Goal: Task Accomplishment & Management: Manage account settings

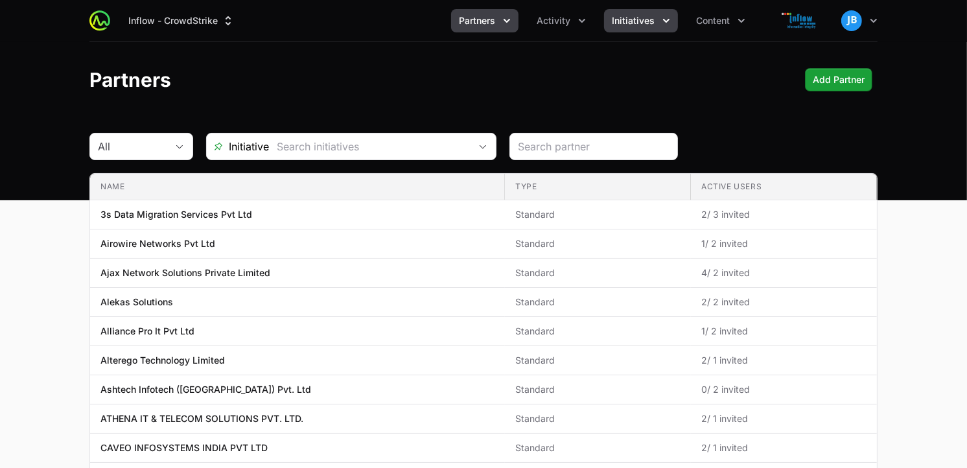
click at [645, 22] on span "Initiatives" at bounding box center [633, 20] width 43 height 13
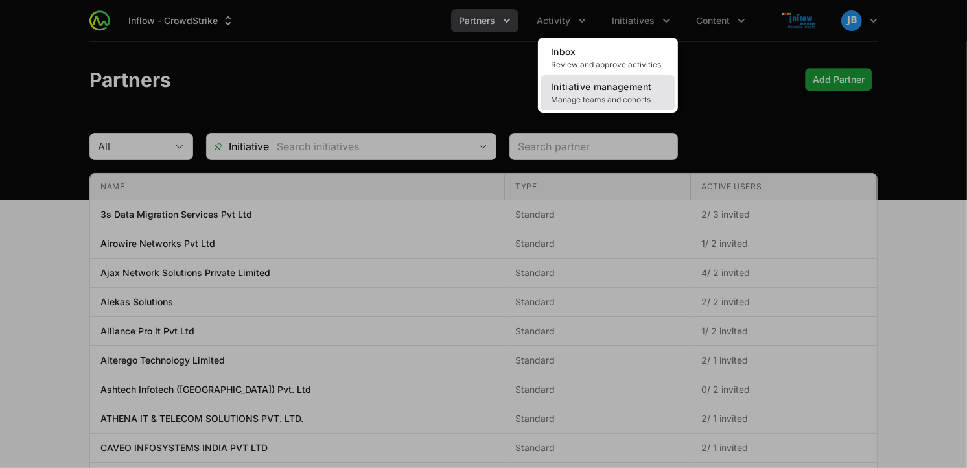
click at [608, 97] on span "Manage teams and cohorts" at bounding box center [608, 100] width 114 height 10
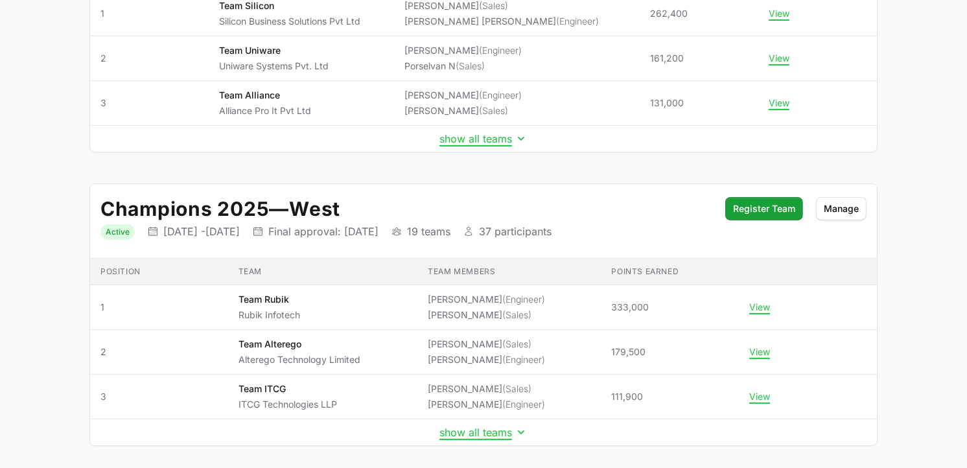
scroll to position [312, 0]
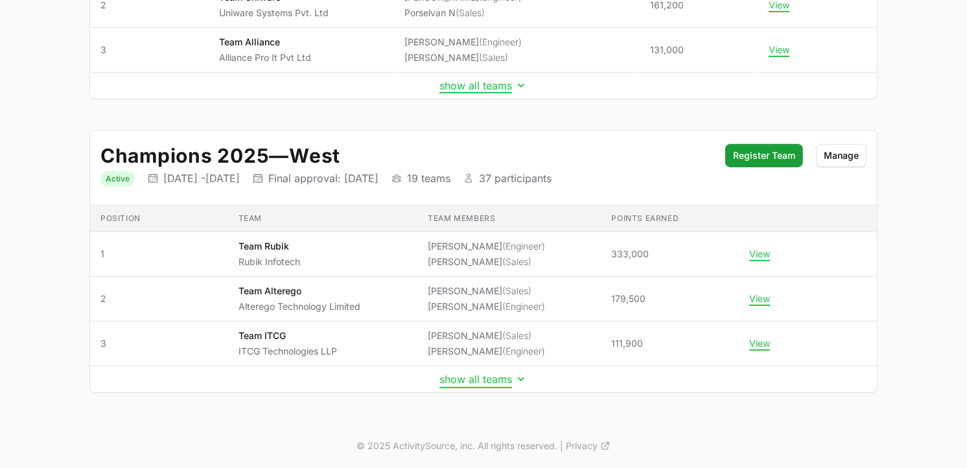
click at [502, 378] on button "show all teams" at bounding box center [483, 379] width 88 height 13
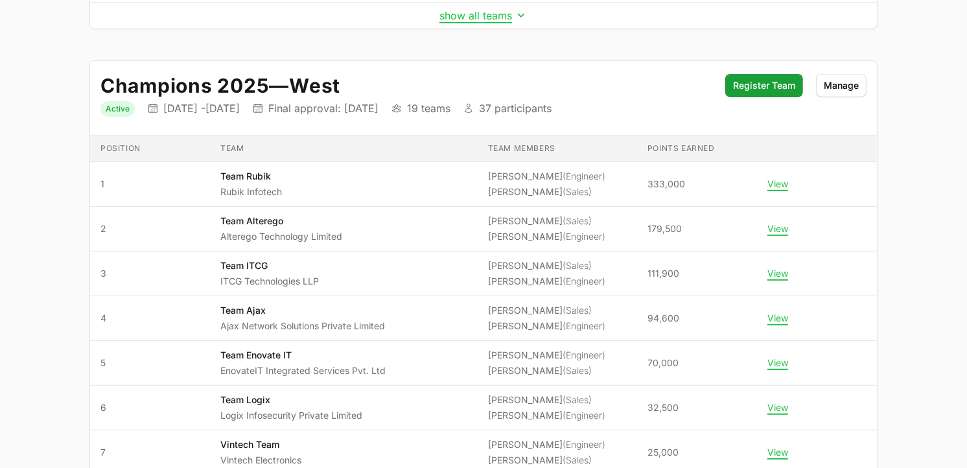
scroll to position [384, 0]
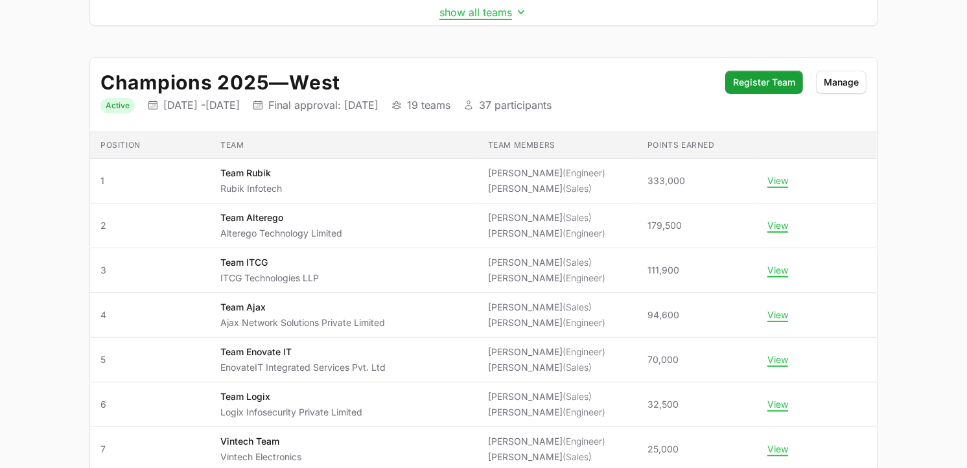
click at [693, 104] on dl "Status Active Initiative dates [DATE] - [DATE] Final approval date Final approv…" at bounding box center [406, 105] width 612 height 17
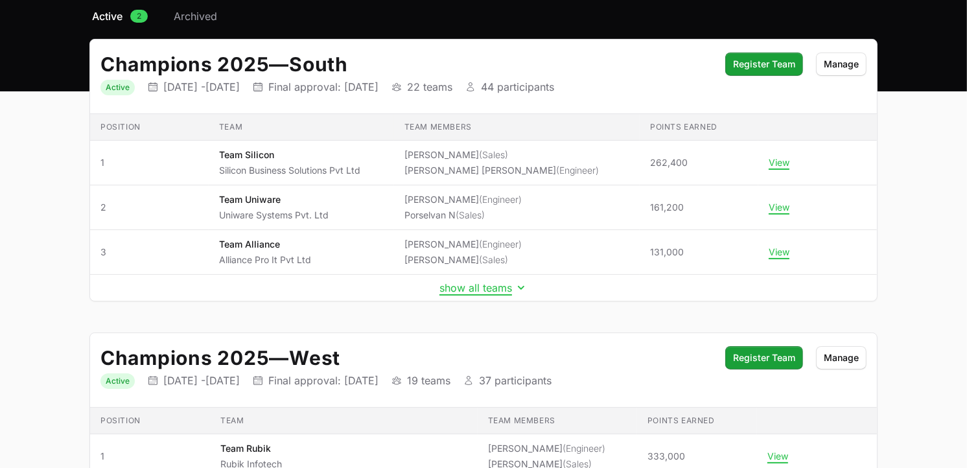
scroll to position [0, 0]
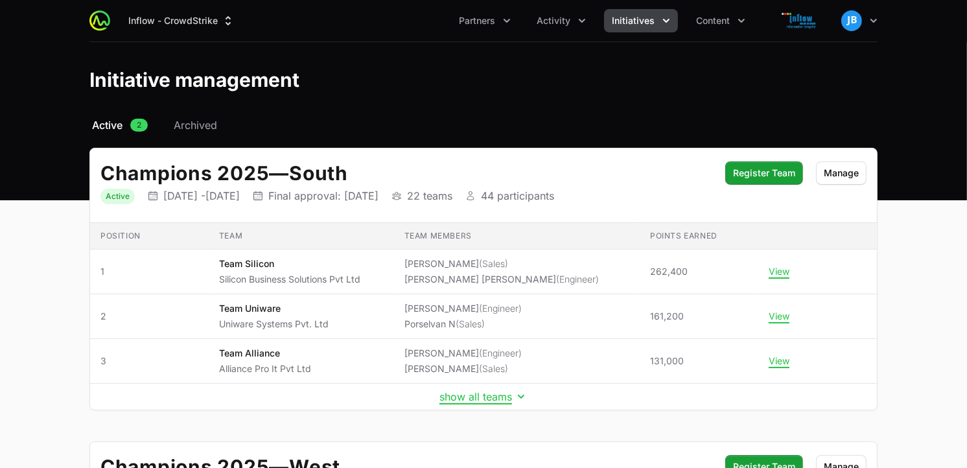
click at [669, 22] on icon "Initiatives menu" at bounding box center [666, 20] width 13 height 13
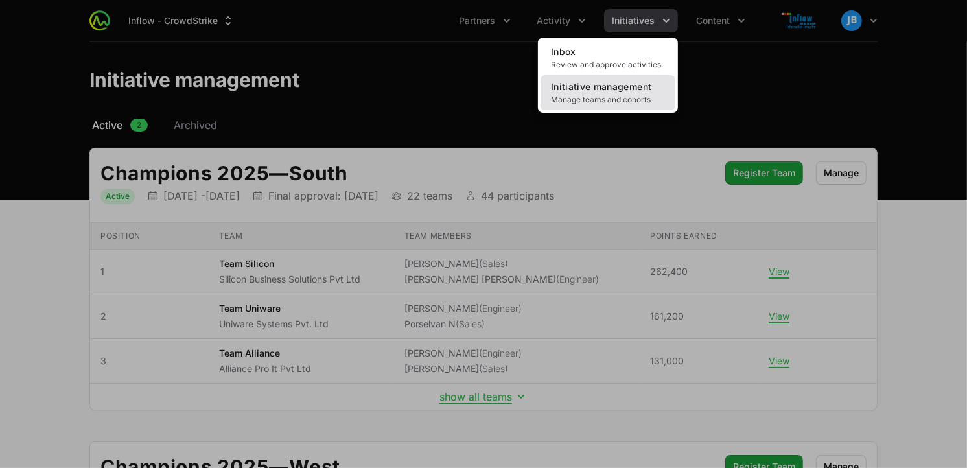
click at [594, 95] on span "Manage teams and cohorts" at bounding box center [608, 100] width 114 height 10
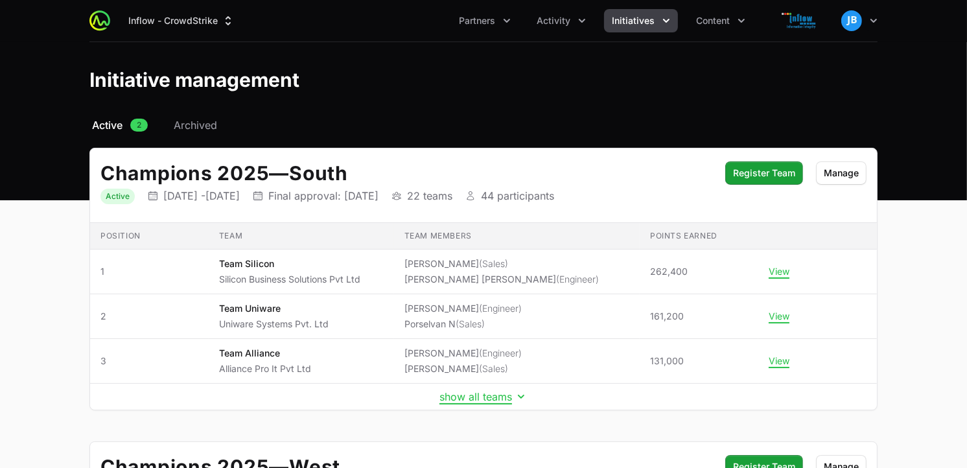
click at [577, 19] on icon "Activity menu" at bounding box center [582, 20] width 13 height 13
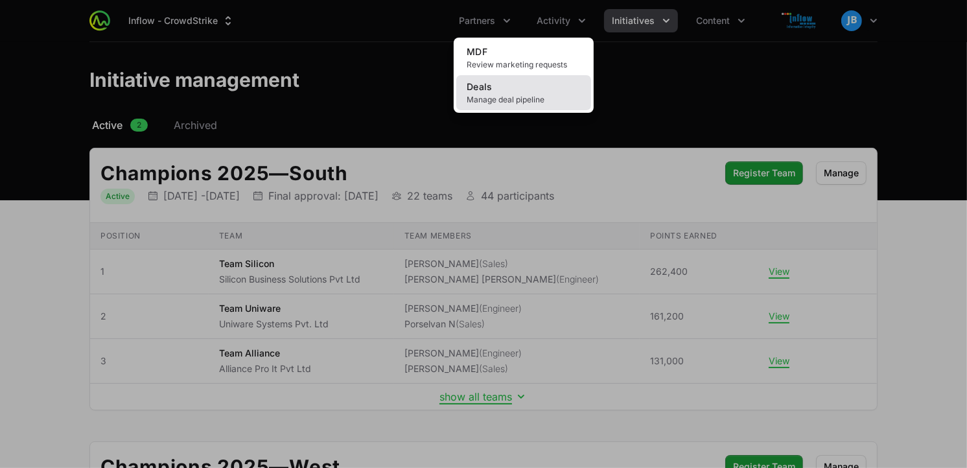
click at [524, 78] on link "Deals Manage deal pipeline" at bounding box center [523, 92] width 135 height 35
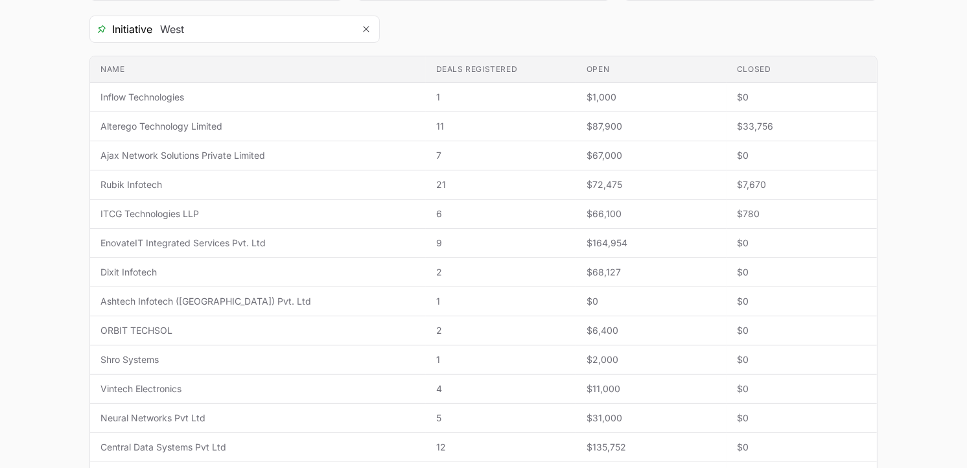
scroll to position [256, 0]
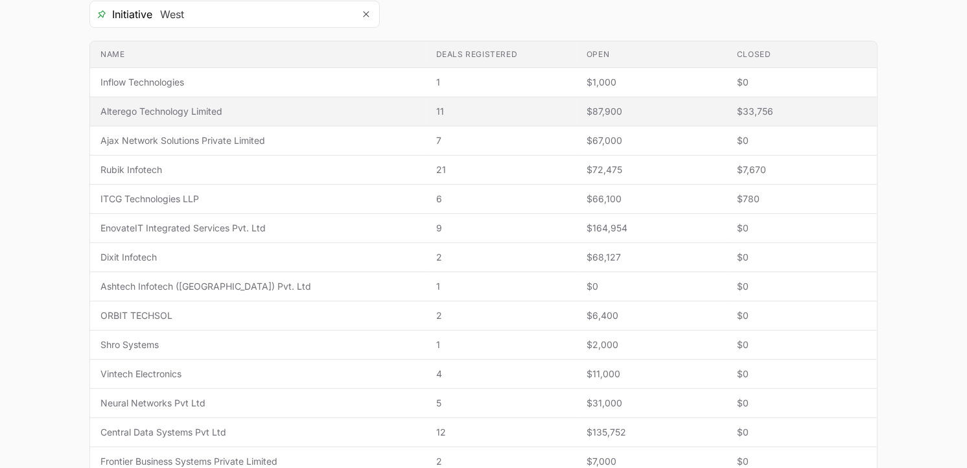
click at [195, 113] on span "Alterego Technology Limited" at bounding box center [257, 111] width 315 height 13
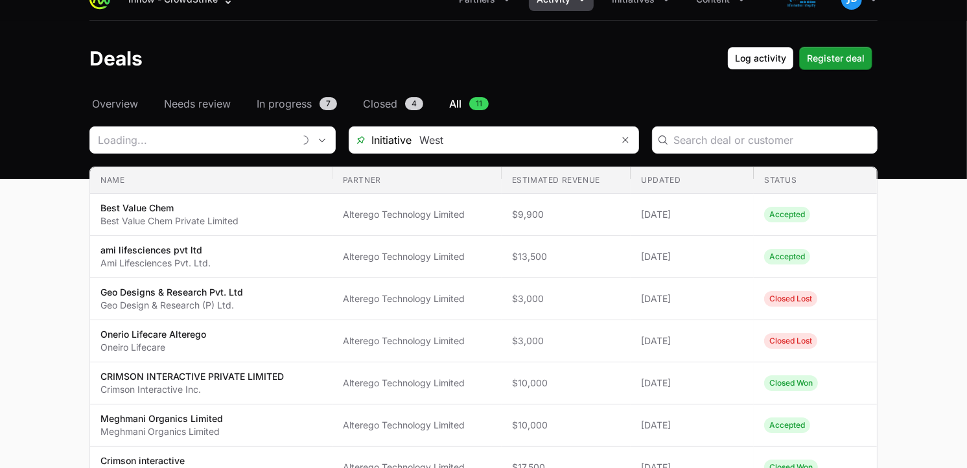
type input "Alterego Technology Limited"
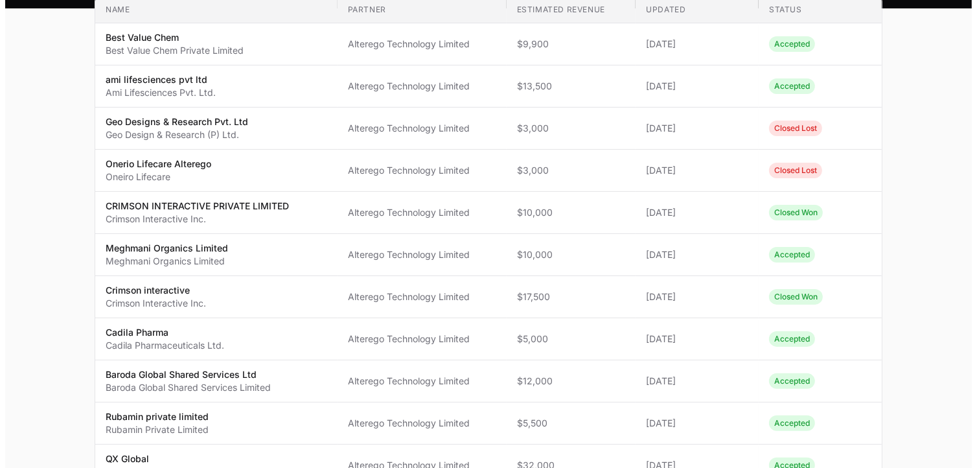
scroll to position [191, 0]
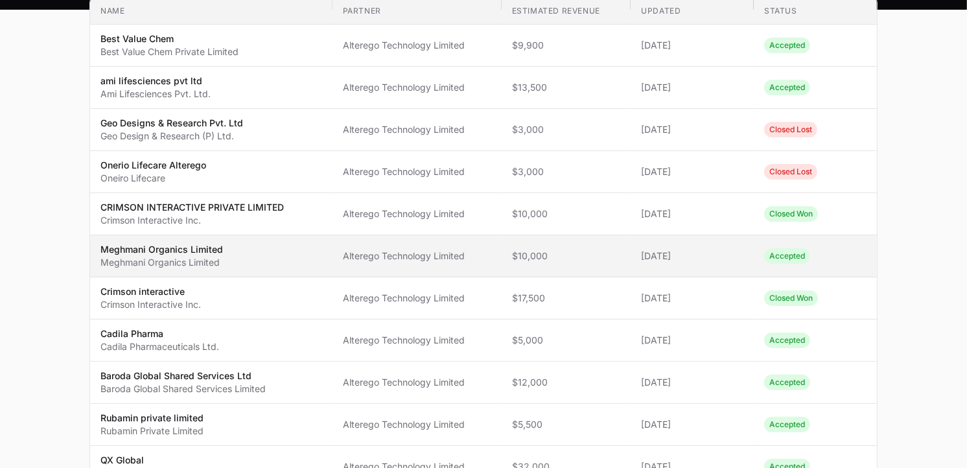
click at [285, 255] on span "Meghmani Organics Limited Meghmani Organics Limited" at bounding box center [211, 256] width 222 height 26
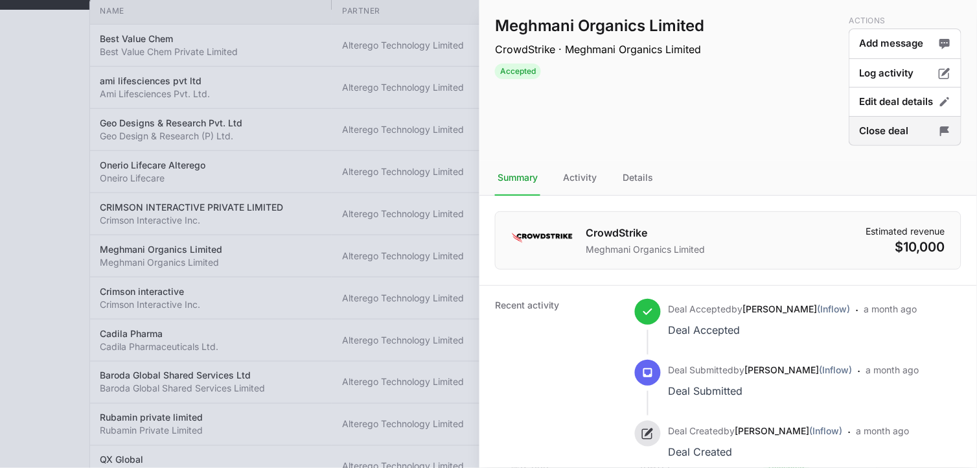
click at [904, 130] on button "Close deal" at bounding box center [905, 131] width 113 height 30
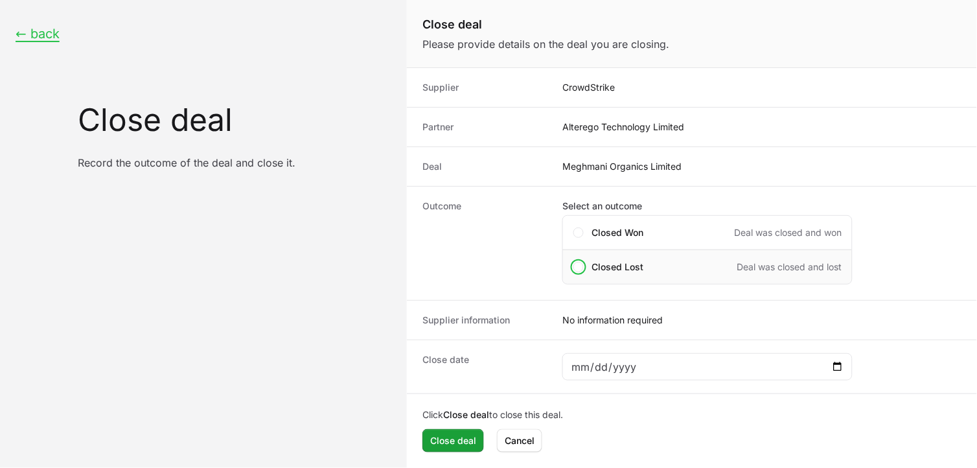
click at [569, 268] on div "Closed Lost Deal was closed and lost" at bounding box center [708, 267] width 290 height 35
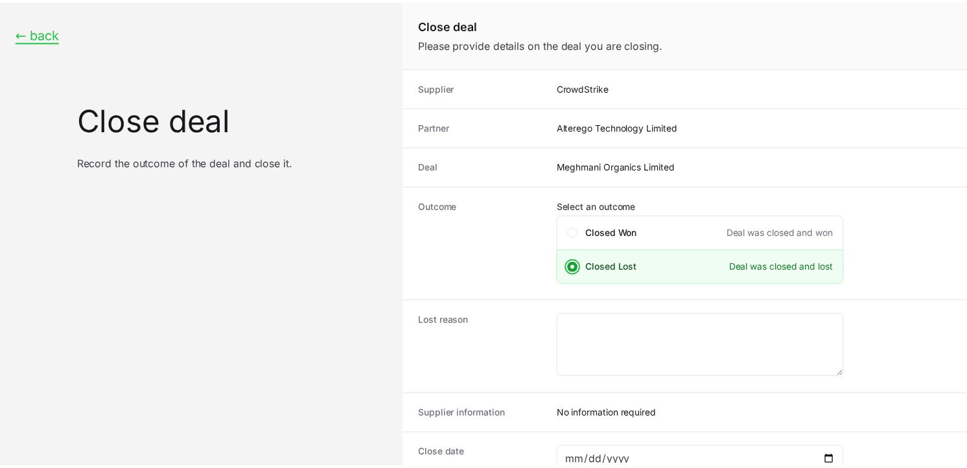
scroll to position [93, 0]
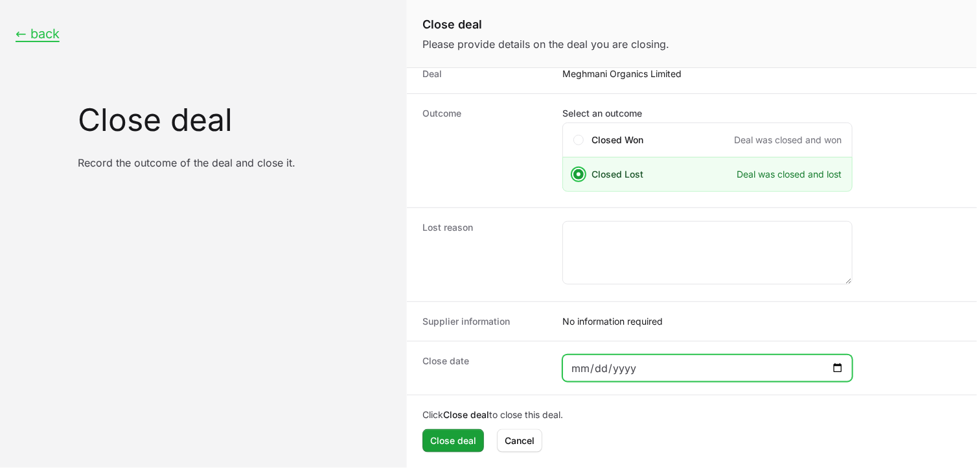
click at [838, 365] on input "Close deal form" at bounding box center [707, 368] width 273 height 16
type input "[DATE]"
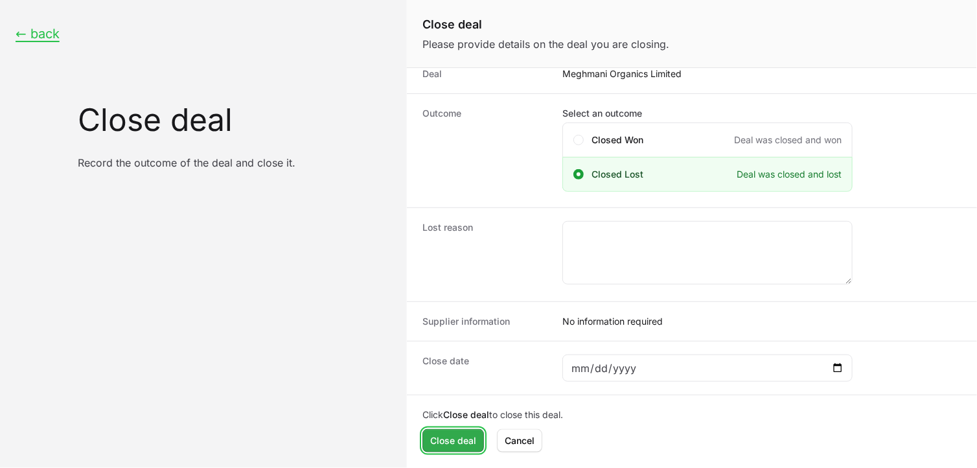
click at [461, 439] on span "Close deal" at bounding box center [453, 441] width 46 height 16
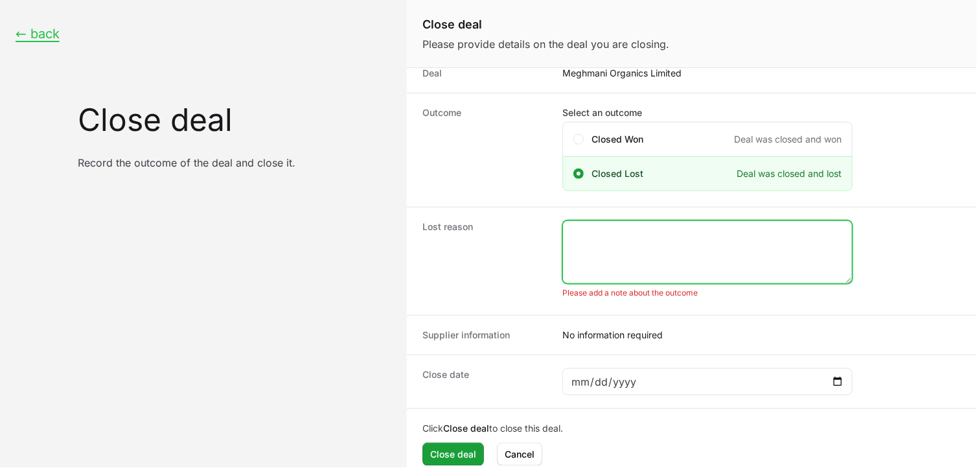
click at [616, 262] on textarea "Close deal form" at bounding box center [707, 252] width 289 height 62
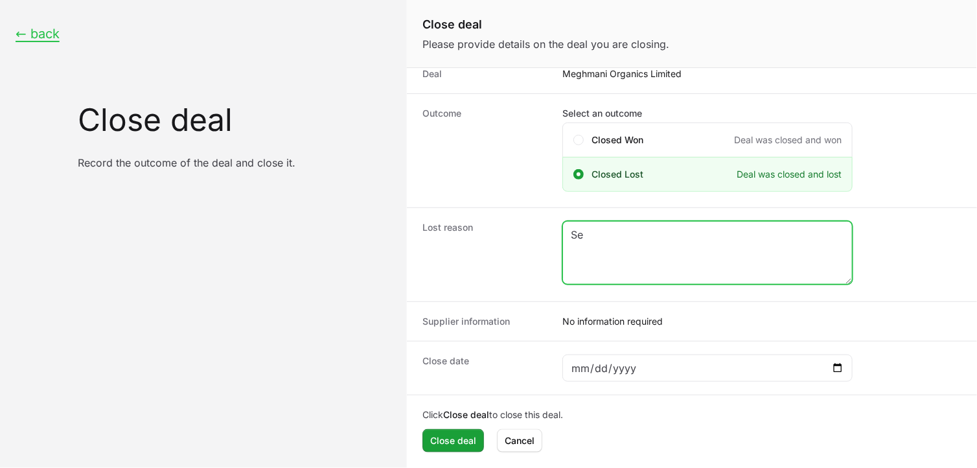
type textarea "S"
type textarea "Customer closed S1"
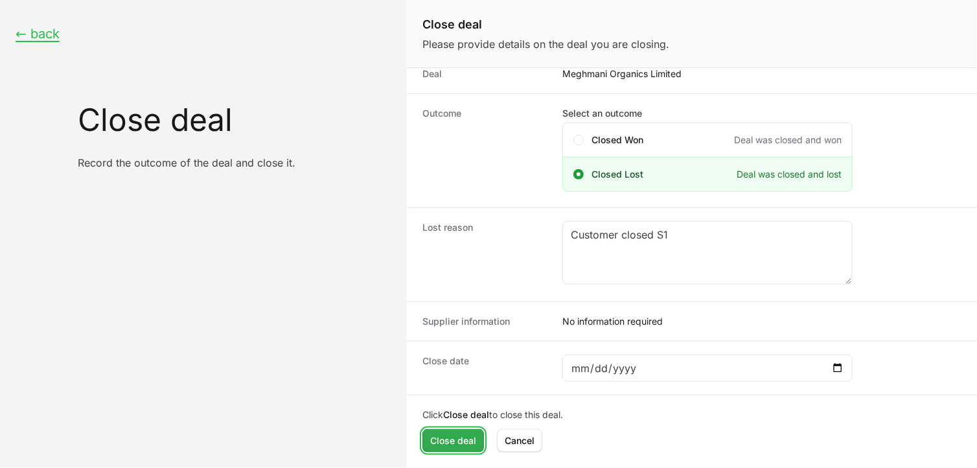
click at [439, 439] on span "Close deal" at bounding box center [453, 441] width 46 height 16
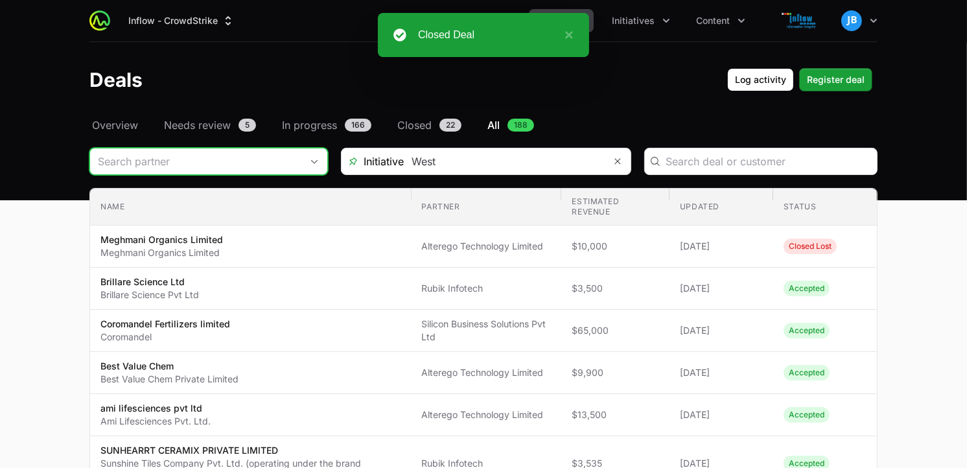
click at [287, 157] on input "Deals Filters" at bounding box center [195, 161] width 211 height 26
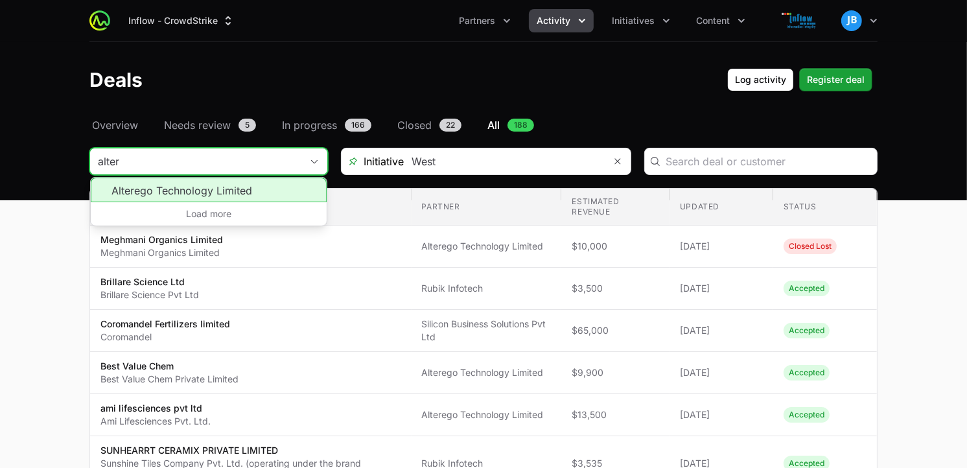
click at [192, 189] on li "Alterego Technology Limited" at bounding box center [209, 190] width 236 height 25
type input "Alterego Technology Limited"
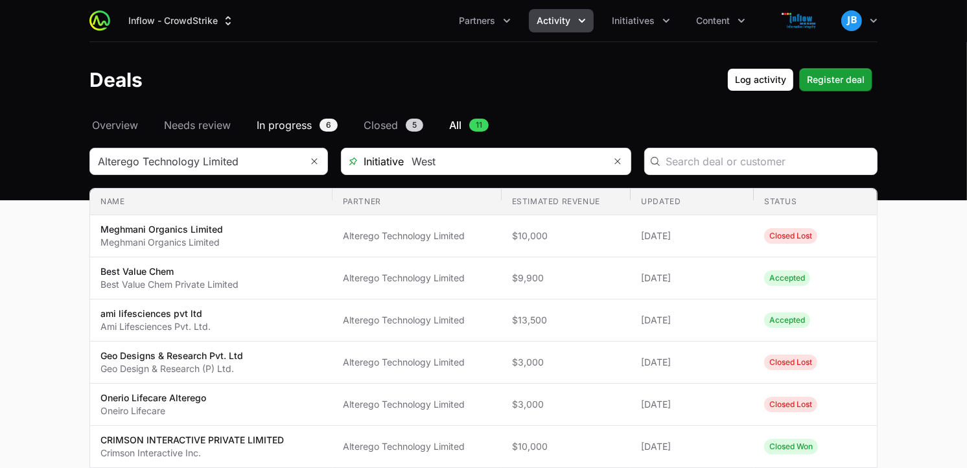
click at [322, 126] on span "6" at bounding box center [329, 125] width 18 height 13
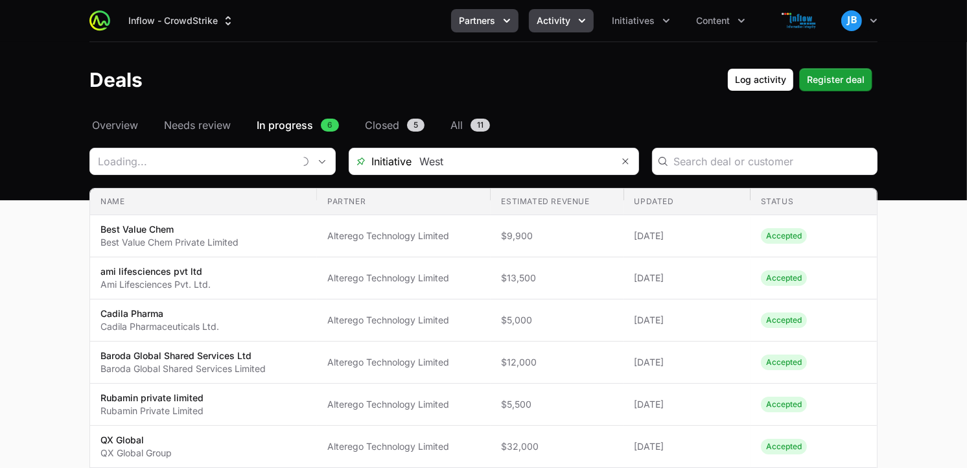
type input "Alterego Technology Limited"
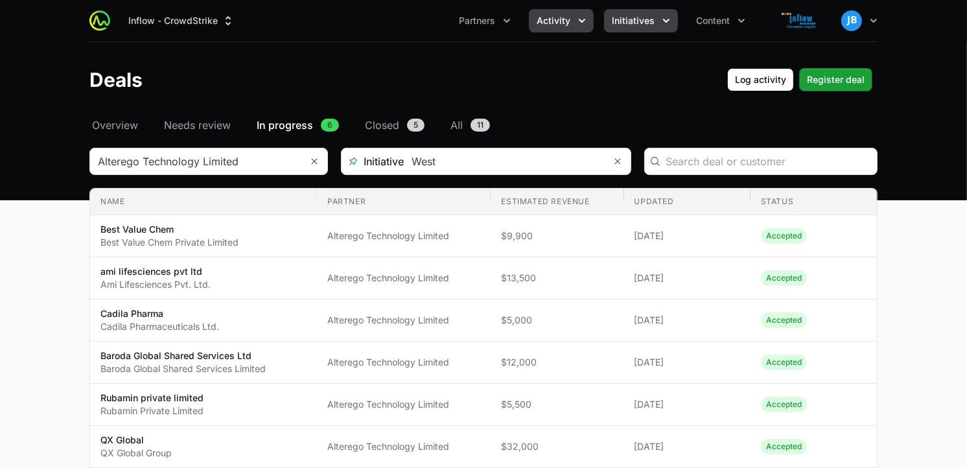
click at [658, 17] on button "Initiatives" at bounding box center [641, 20] width 74 height 23
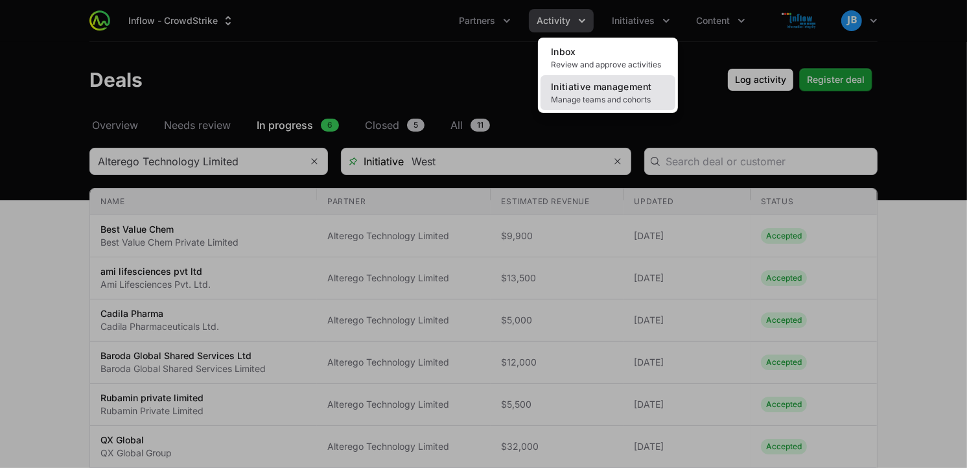
click at [612, 81] on span "Initiative management" at bounding box center [601, 86] width 100 height 11
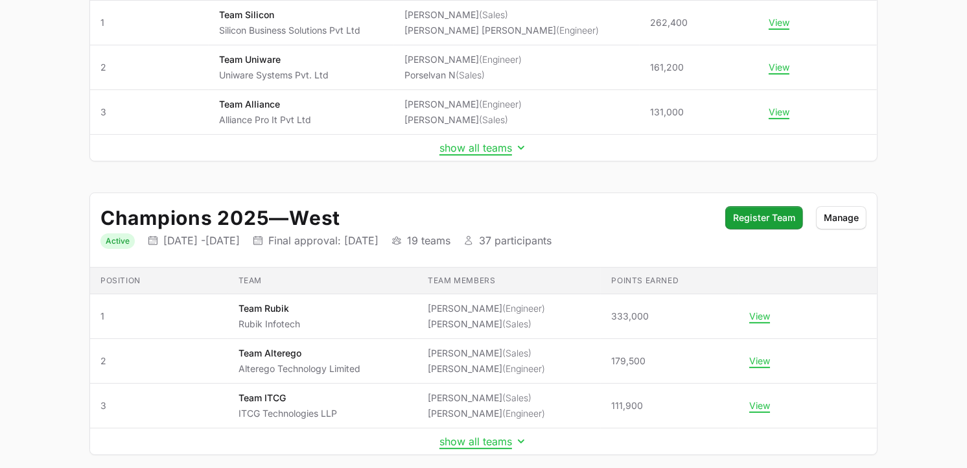
scroll to position [312, 0]
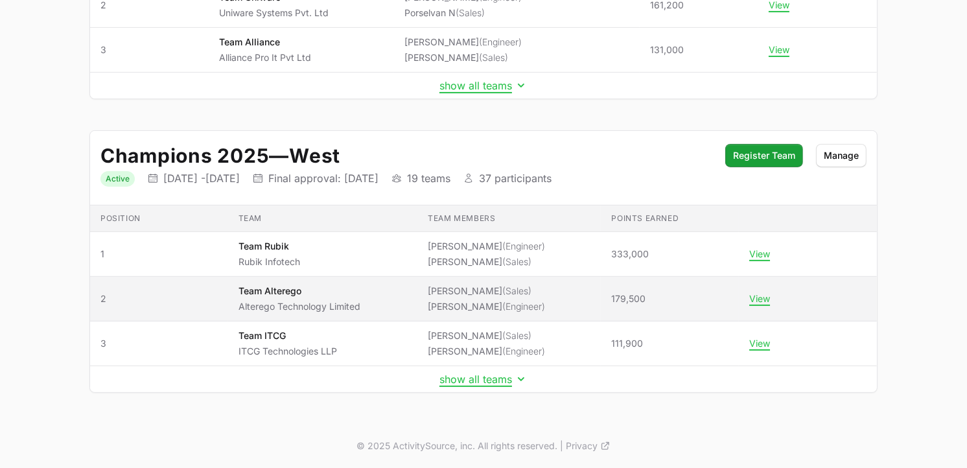
drag, startPoint x: 607, startPoint y: 301, endPoint x: 646, endPoint y: 300, distance: 38.9
click at [646, 300] on span "179,500" at bounding box center [669, 298] width 117 height 13
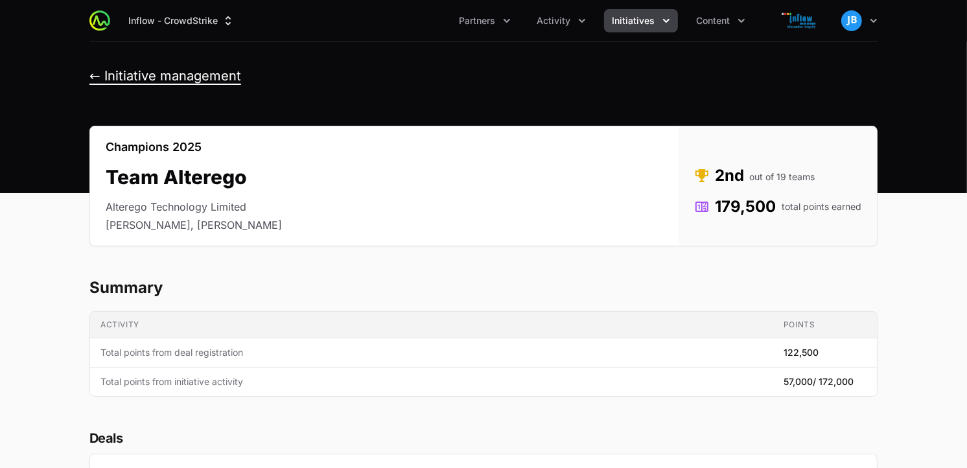
click at [100, 73] on button "← Initiative management" at bounding box center [165, 76] width 152 height 16
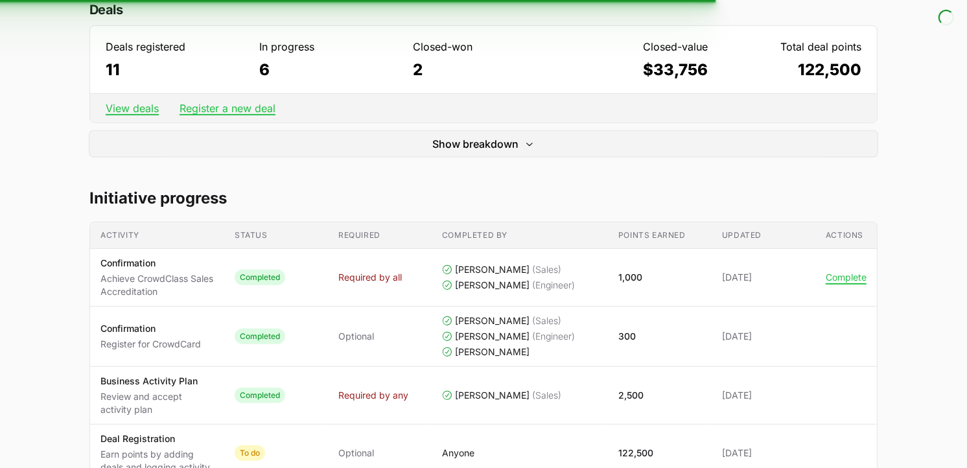
scroll to position [425, 0]
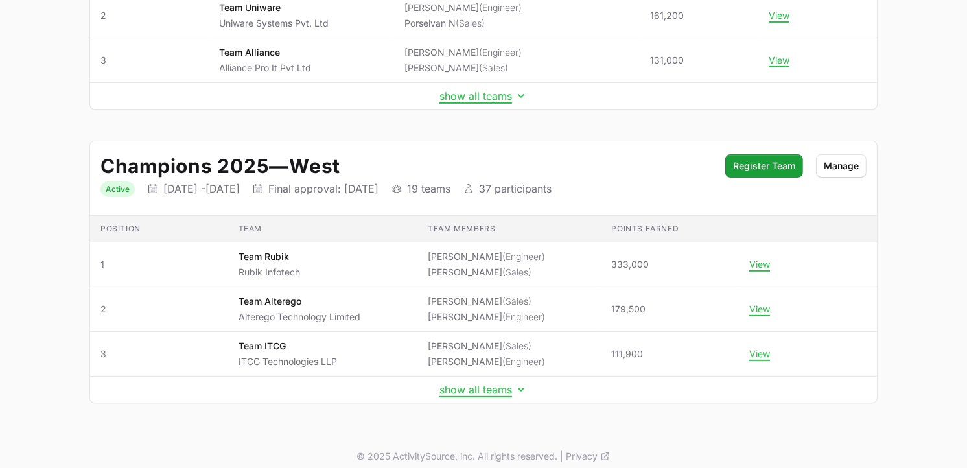
scroll to position [312, 0]
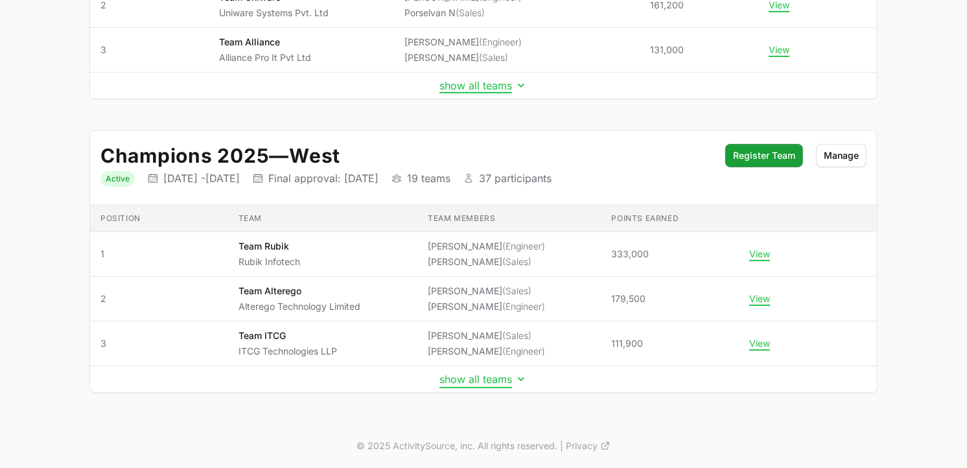
click at [472, 384] on button "show all teams" at bounding box center [483, 379] width 88 height 13
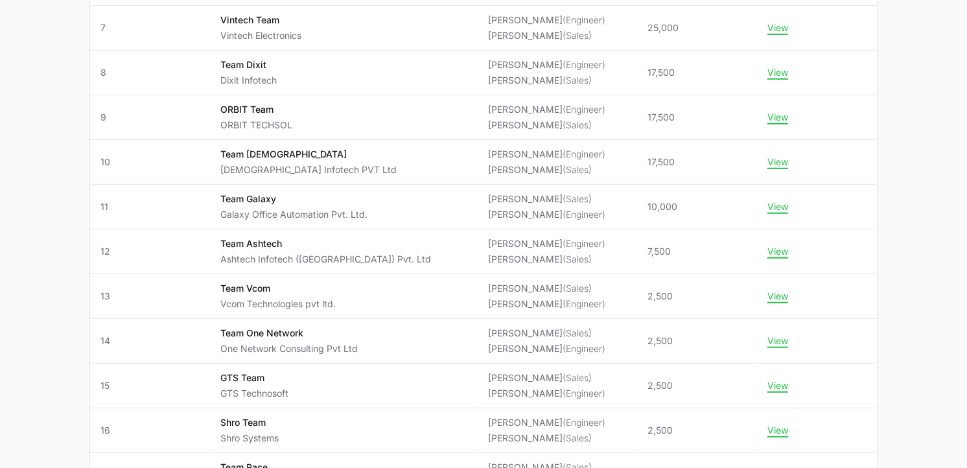
scroll to position [1029, 0]
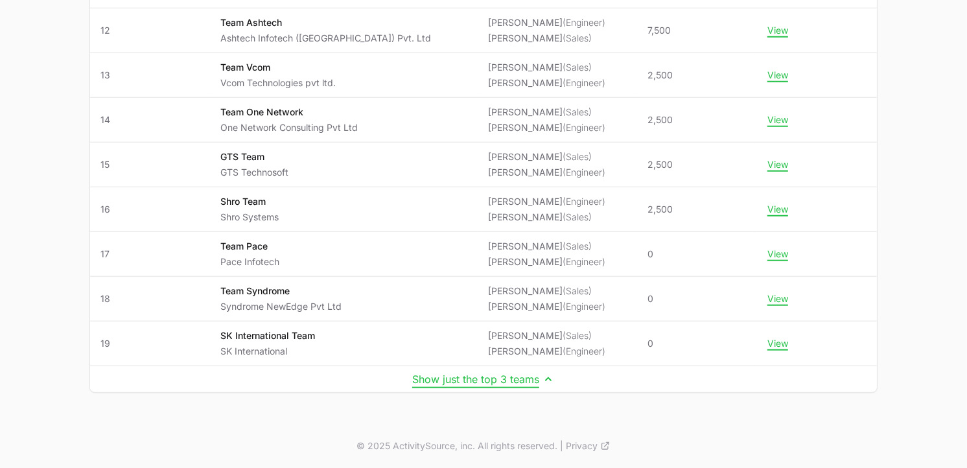
click at [520, 374] on button "Show just the top 3 teams" at bounding box center [483, 379] width 143 height 13
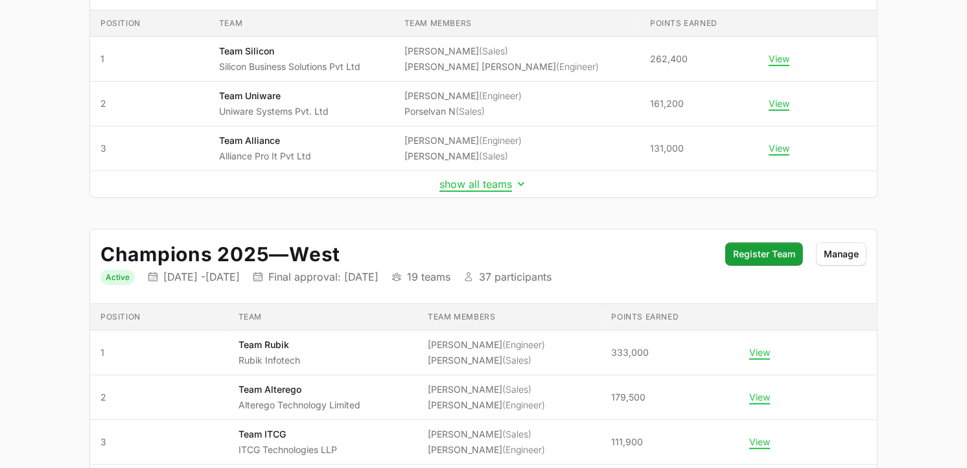
scroll to position [312, 0]
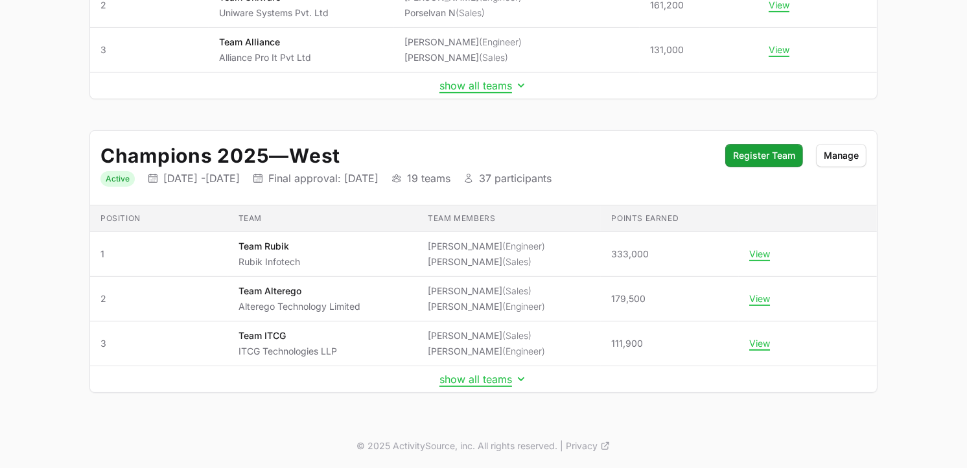
click at [496, 390] on td "show all teams" at bounding box center [483, 379] width 787 height 27
click at [494, 383] on button "show all teams" at bounding box center [483, 379] width 88 height 13
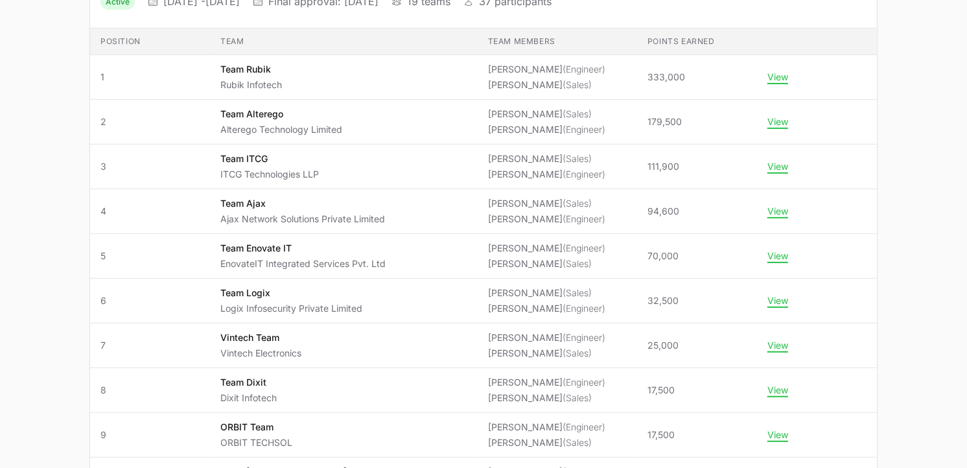
scroll to position [483, 0]
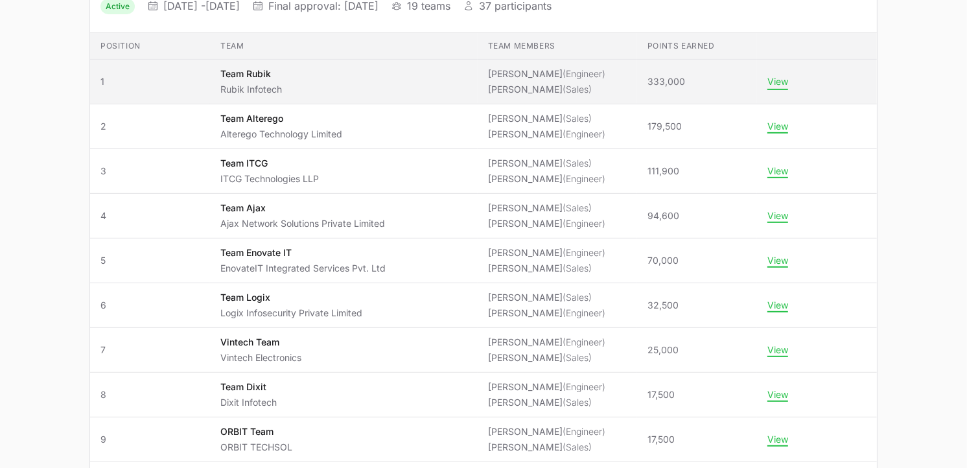
click at [772, 79] on button "View" at bounding box center [777, 82] width 21 height 12
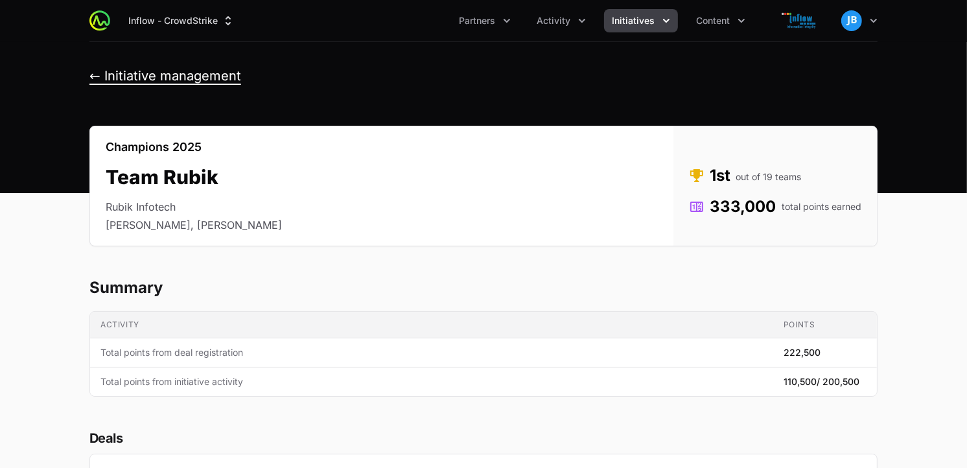
click at [91, 73] on button "← Initiative management" at bounding box center [165, 76] width 152 height 16
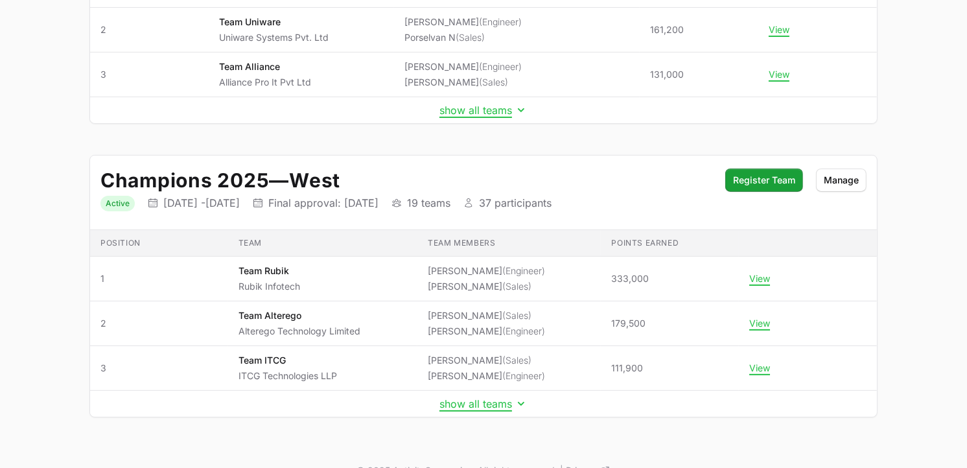
scroll to position [312, 0]
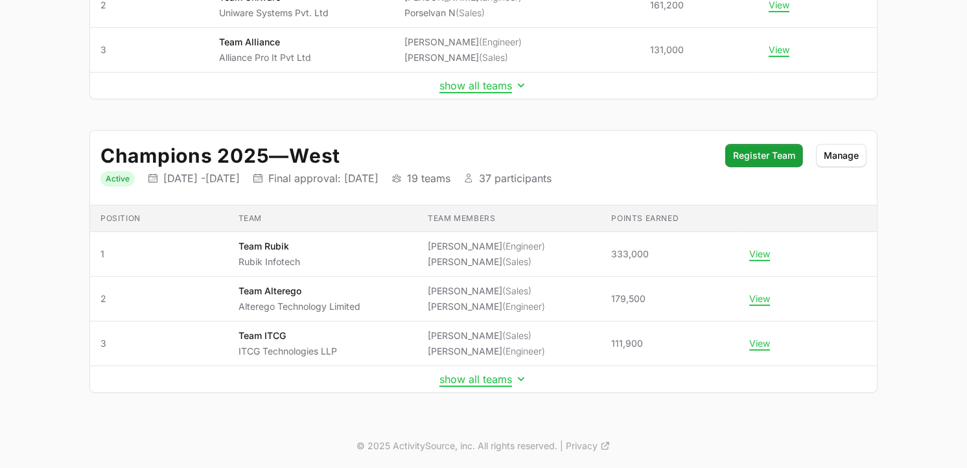
drag, startPoint x: 964, startPoint y: 275, endPoint x: 953, endPoint y: 234, distance: 42.3
click at [953, 234] on main "Select a tab Active Archived Active 2 Archived Champions 2025 — South Status Ac…" at bounding box center [483, 115] width 967 height 618
click at [516, 384] on icon "Initiative details" at bounding box center [521, 379] width 13 height 13
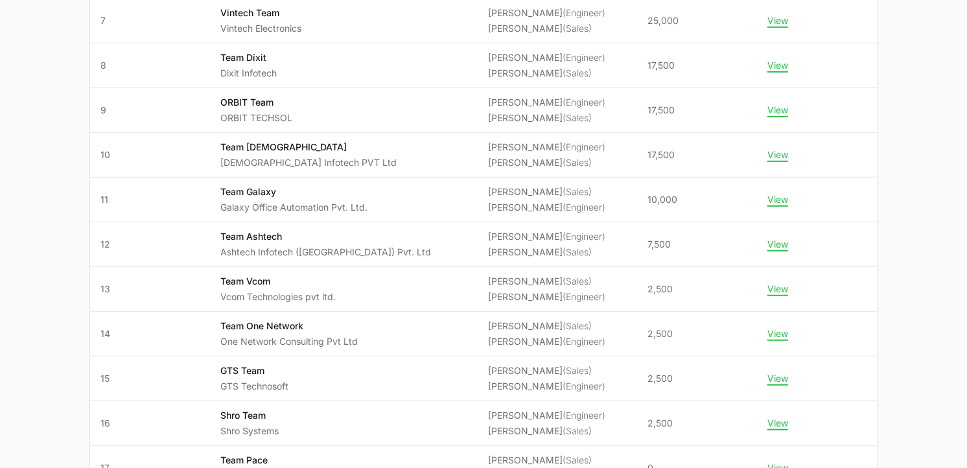
scroll to position [818, 0]
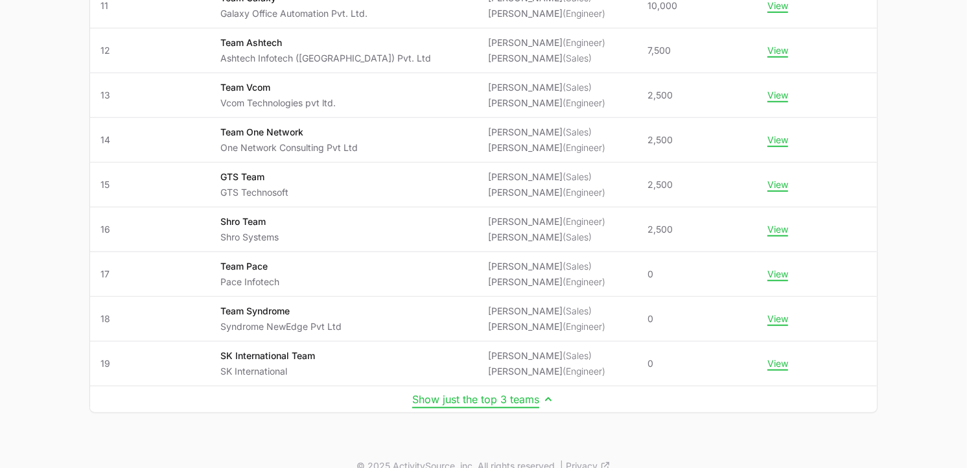
click at [526, 400] on button "Show just the top 3 teams" at bounding box center [483, 399] width 143 height 13
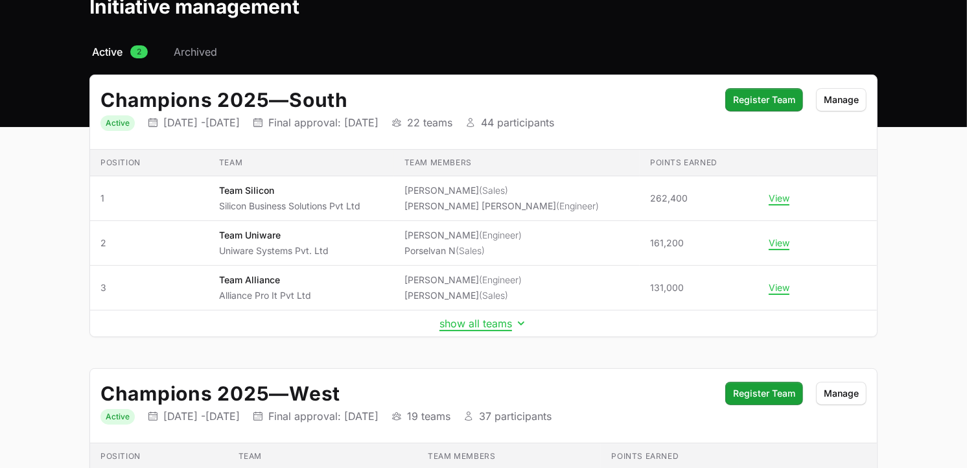
scroll to position [0, 0]
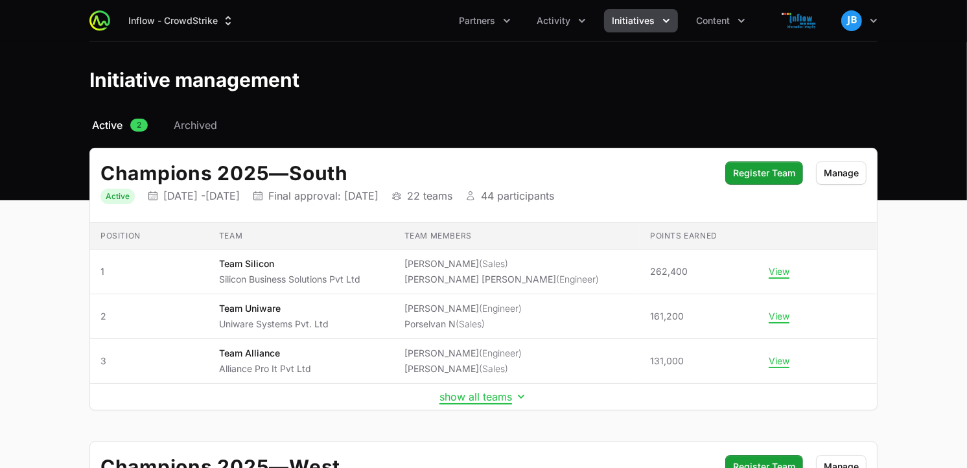
click at [633, 24] on span "Initiatives" at bounding box center [633, 20] width 43 height 13
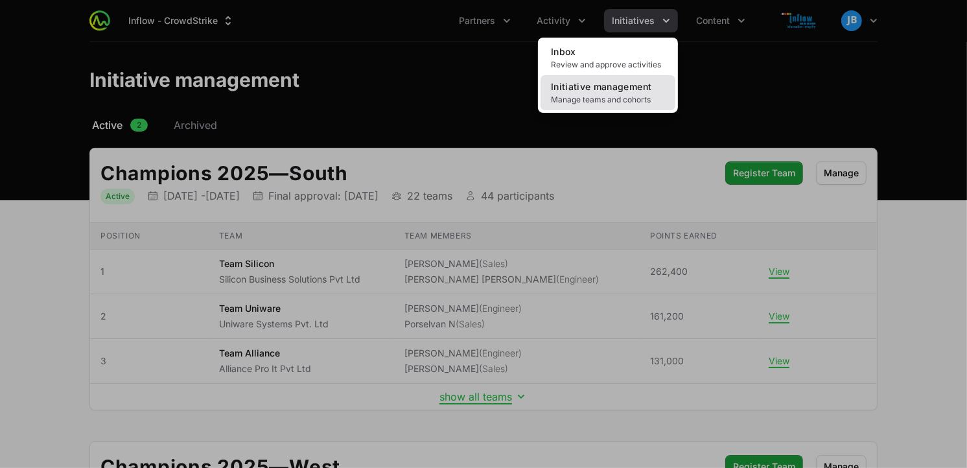
click at [577, 96] on span "Manage teams and cohorts" at bounding box center [608, 100] width 114 height 10
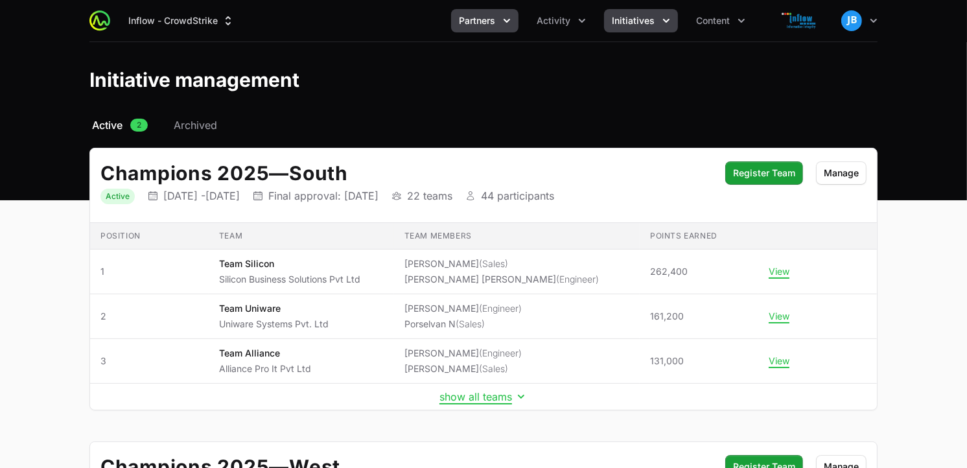
click at [515, 23] on button "Partners" at bounding box center [484, 20] width 67 height 23
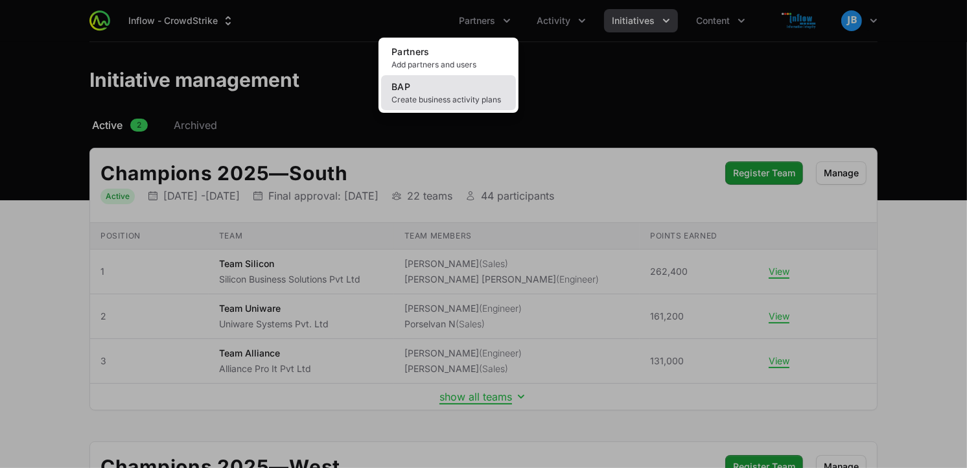
click at [450, 92] on link "BAP Create business activity plans" at bounding box center [448, 92] width 135 height 35
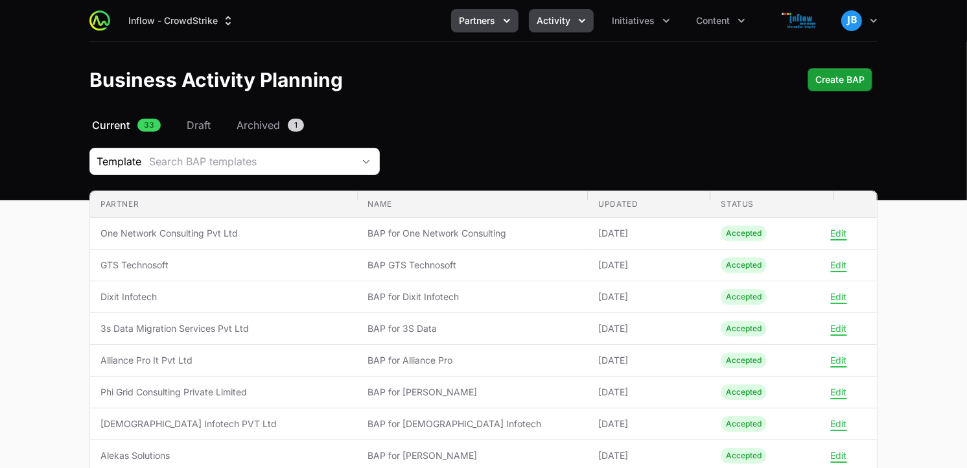
click at [574, 27] on button "Activity" at bounding box center [561, 20] width 65 height 23
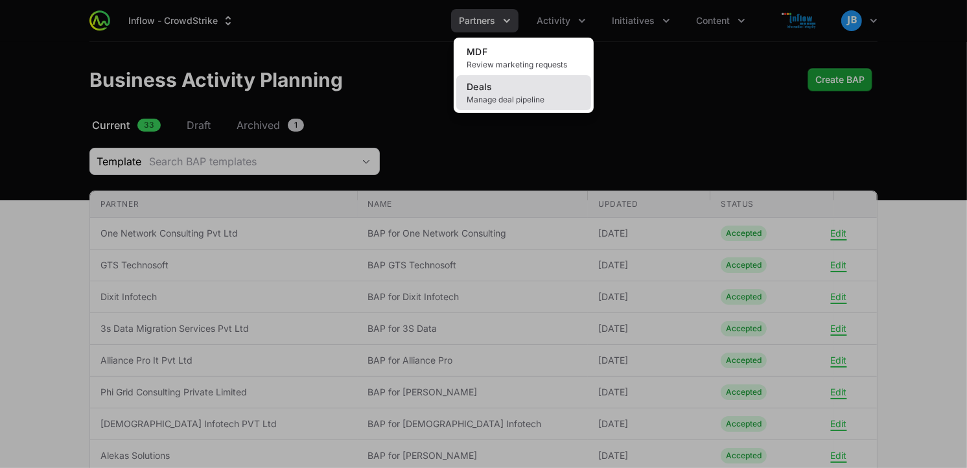
click at [503, 89] on link "Deals Manage deal pipeline" at bounding box center [523, 92] width 135 height 35
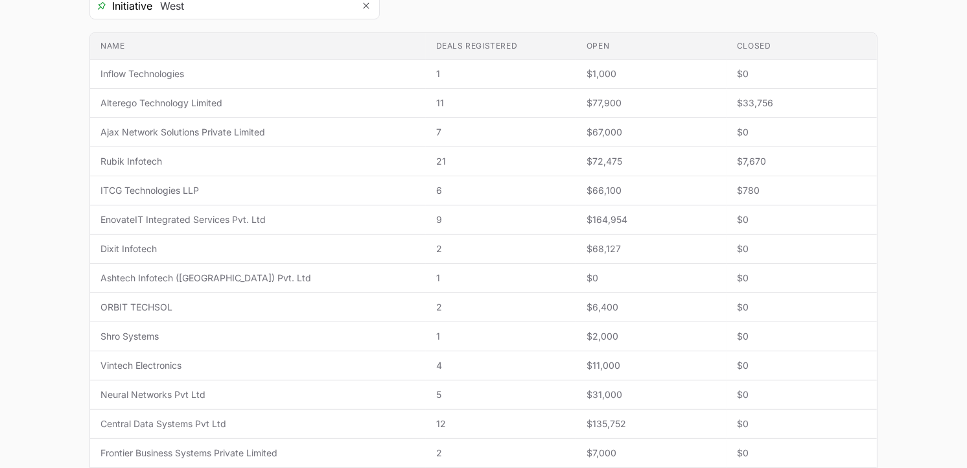
scroll to position [266, 0]
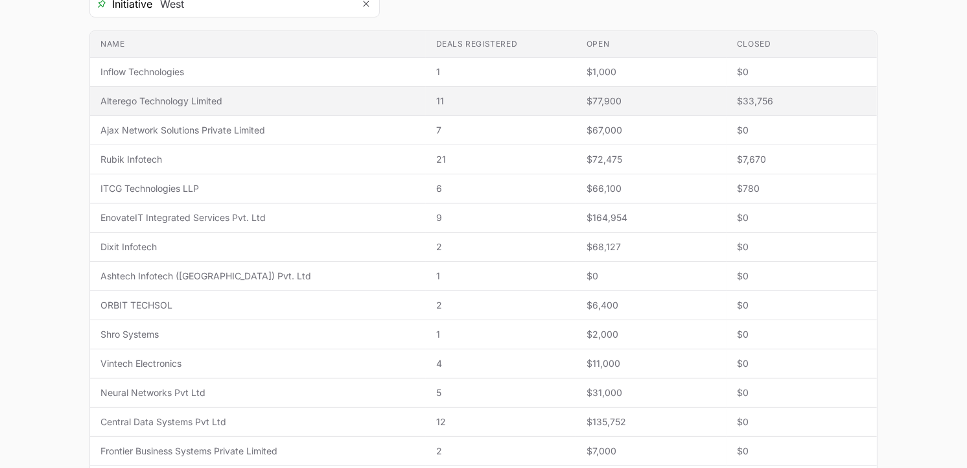
click at [146, 106] on span "Alterego Technology Limited" at bounding box center [257, 101] width 315 height 13
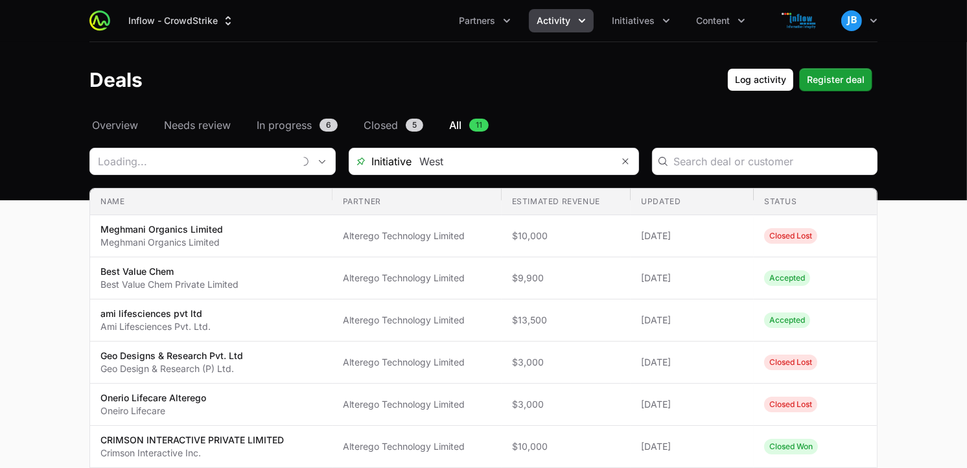
type input "Alterego Technology Limited"
click at [578, 28] on button "Activity" at bounding box center [561, 20] width 65 height 23
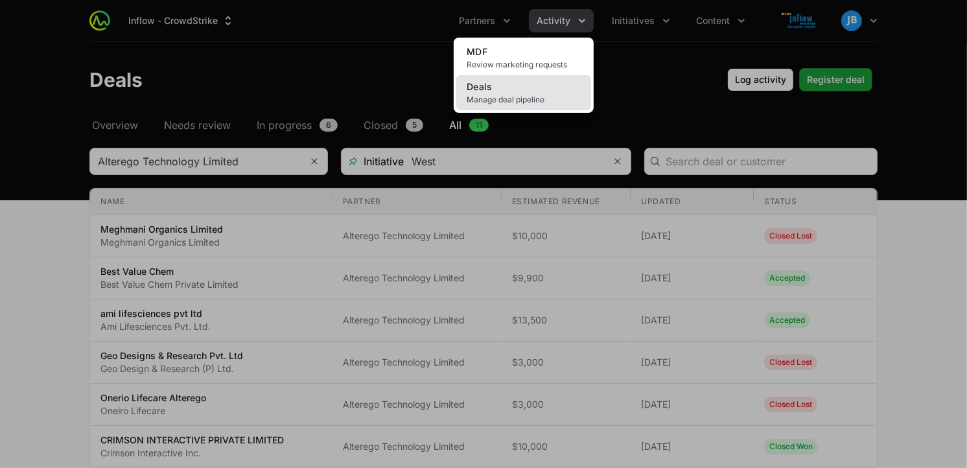
click at [525, 87] on link "Deals Manage deal pipeline" at bounding box center [523, 92] width 135 height 35
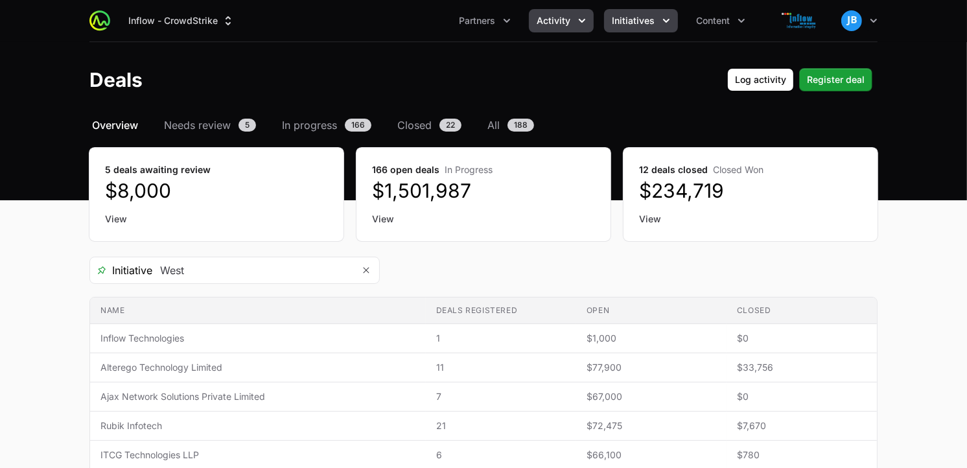
click at [655, 22] on button "Initiatives" at bounding box center [641, 20] width 74 height 23
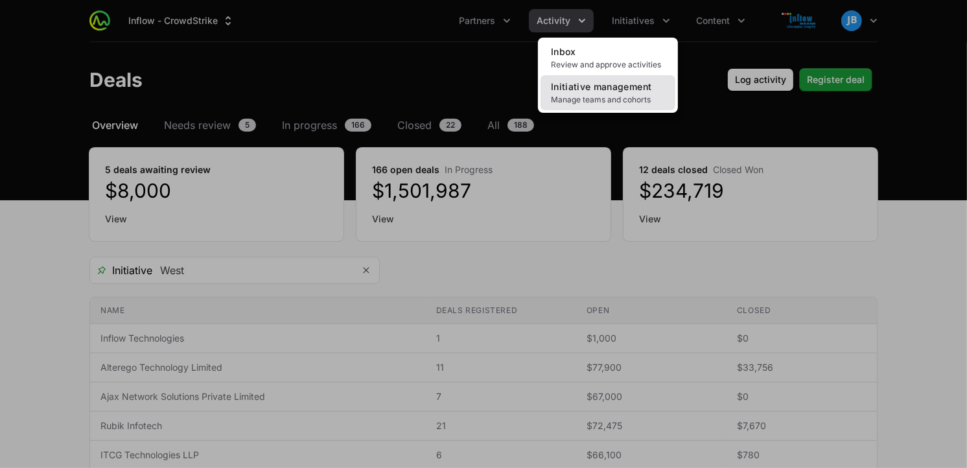
click at [587, 89] on span "Initiative management" at bounding box center [601, 86] width 100 height 11
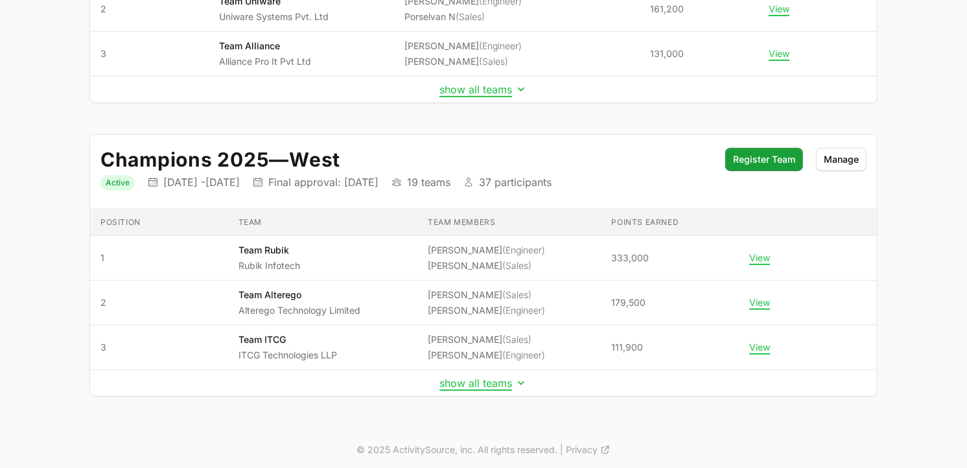
scroll to position [312, 0]
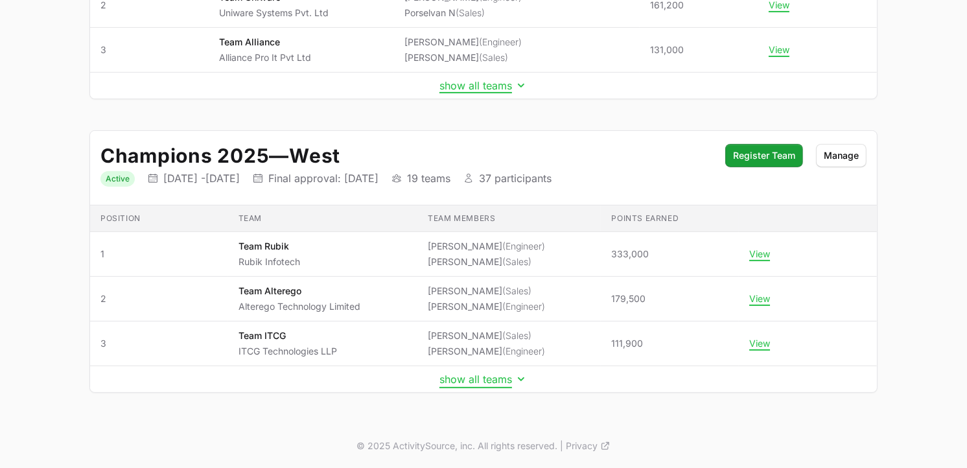
click at [494, 381] on button "show all teams" at bounding box center [483, 379] width 88 height 13
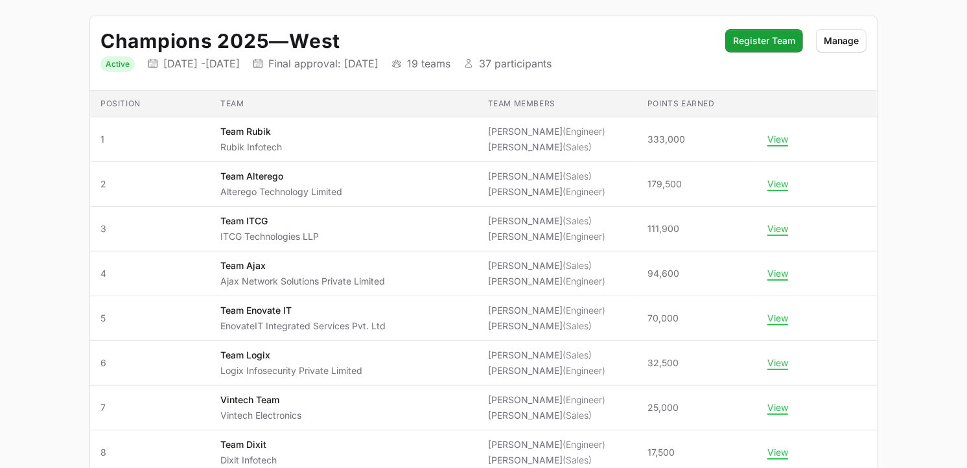
scroll to position [429, 0]
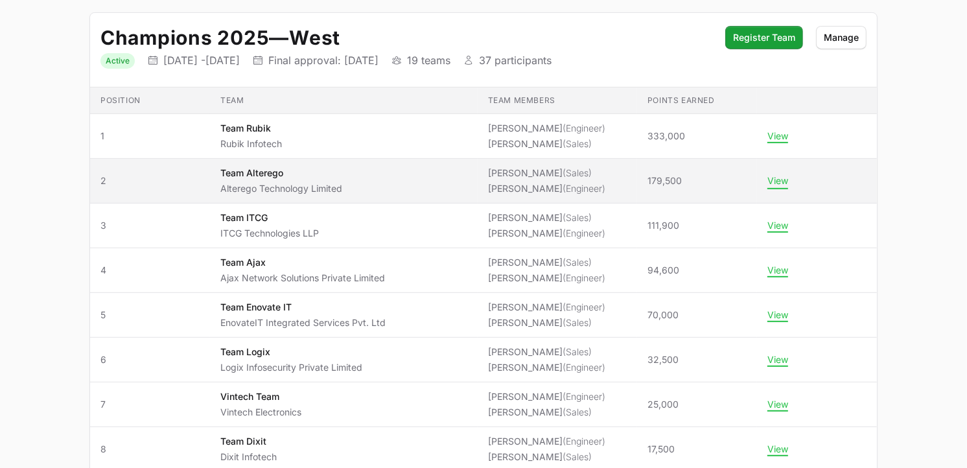
click at [769, 180] on button "View" at bounding box center [777, 181] width 21 height 12
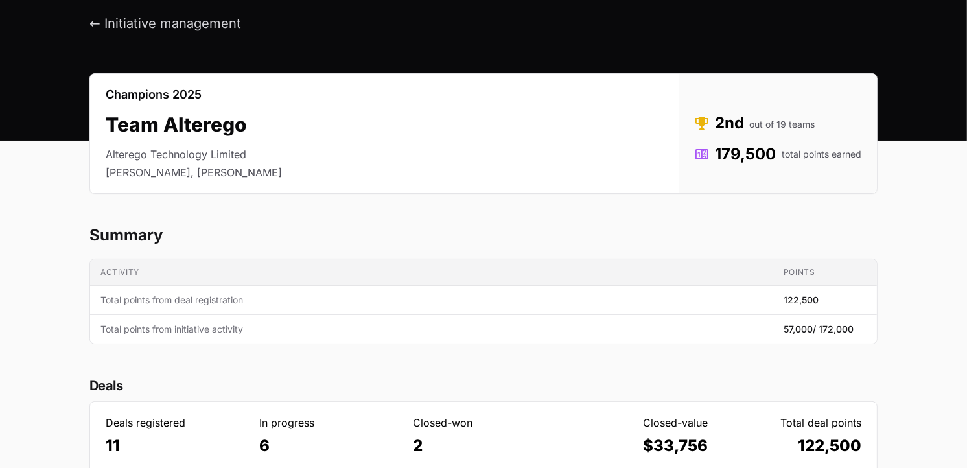
scroll to position [49, 0]
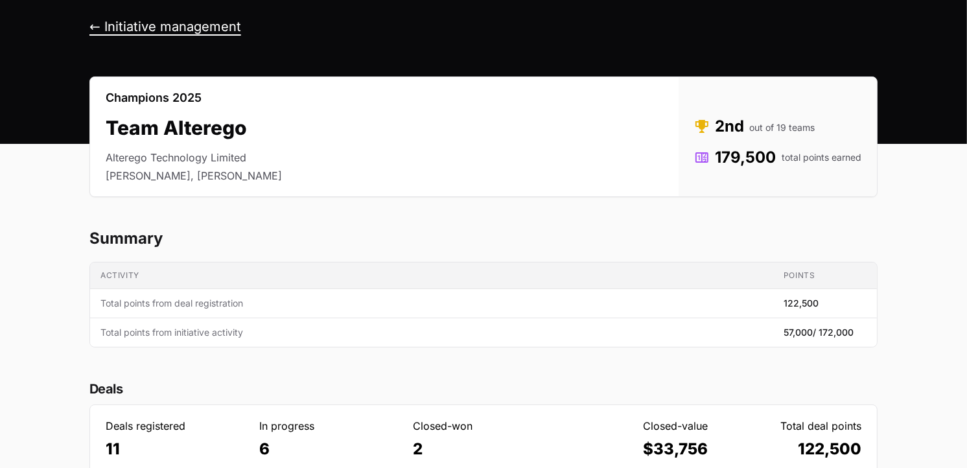
click at [97, 31] on button "← Initiative management" at bounding box center [165, 27] width 152 height 16
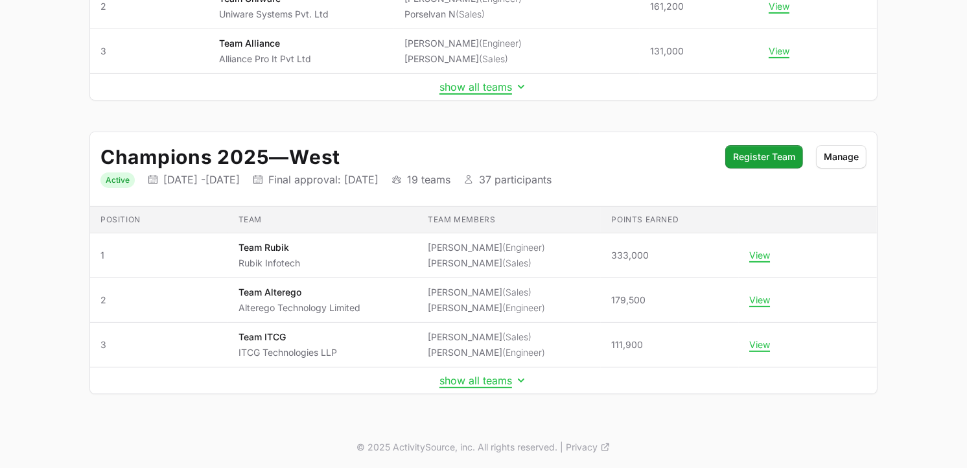
scroll to position [312, 0]
click at [498, 380] on button "show all teams" at bounding box center [483, 379] width 88 height 13
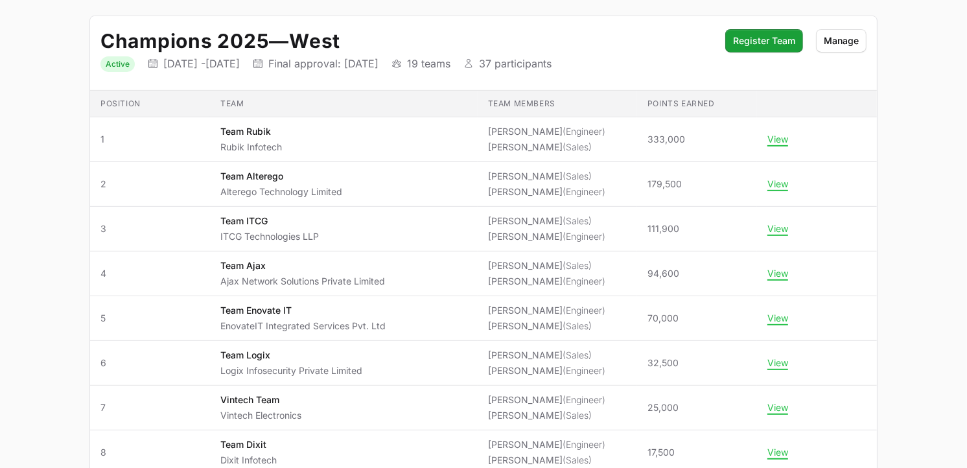
scroll to position [417, 0]
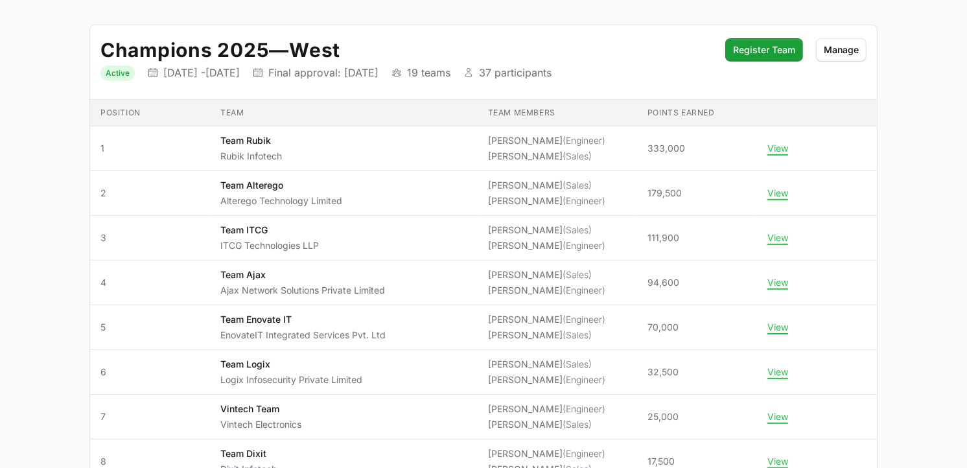
click at [445, 44] on h2 "Champions 2025 — West" at bounding box center [406, 49] width 612 height 23
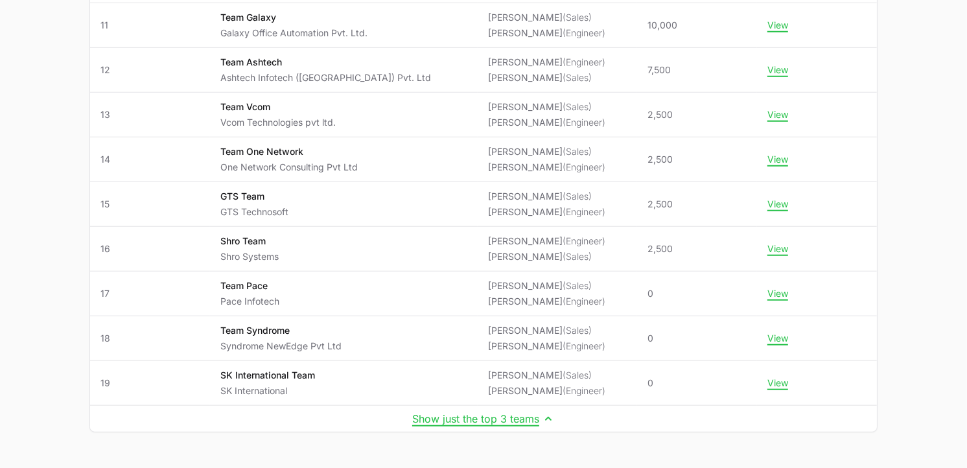
scroll to position [1029, 0]
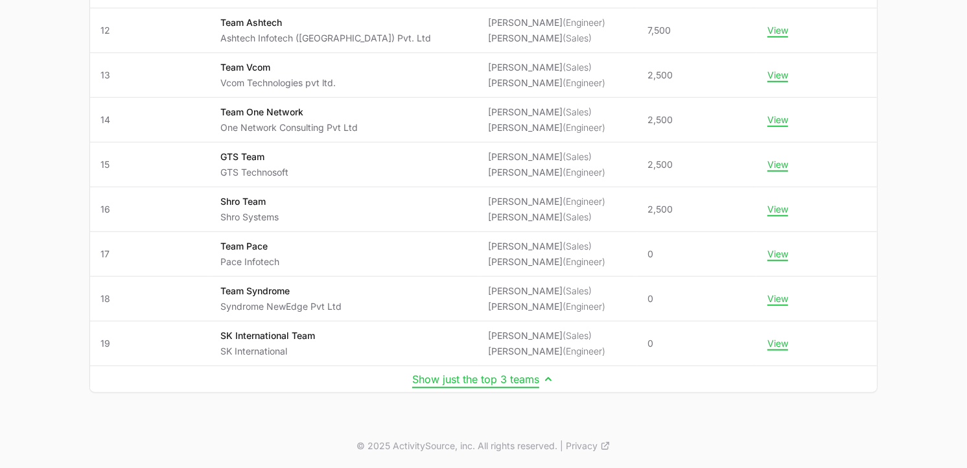
click at [513, 377] on button "Show just the top 3 teams" at bounding box center [483, 379] width 143 height 13
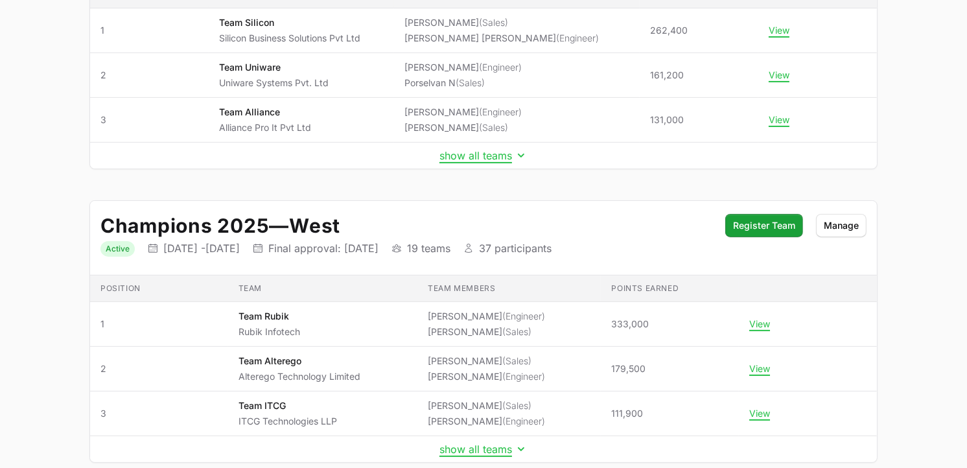
scroll to position [312, 0]
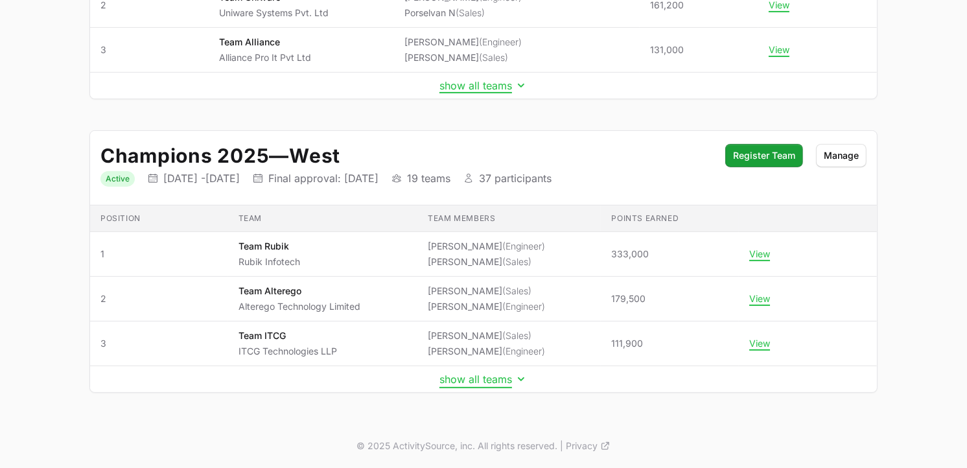
click at [504, 385] on button "show all teams" at bounding box center [483, 379] width 88 height 13
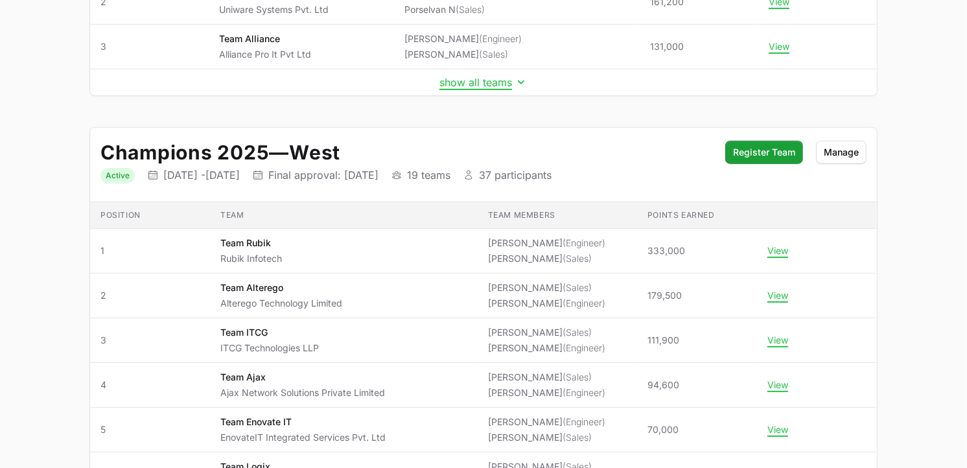
scroll to position [322, 0]
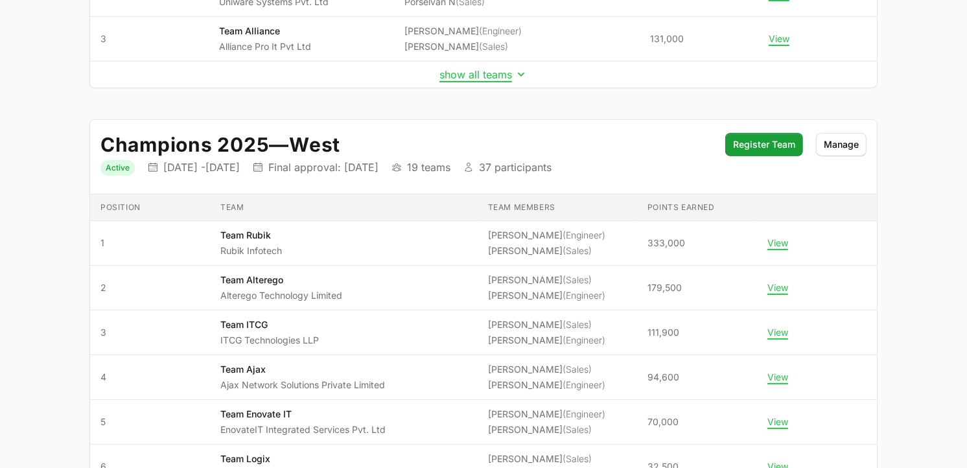
click at [409, 135] on h2 "Champions 2025 — West" at bounding box center [406, 144] width 612 height 23
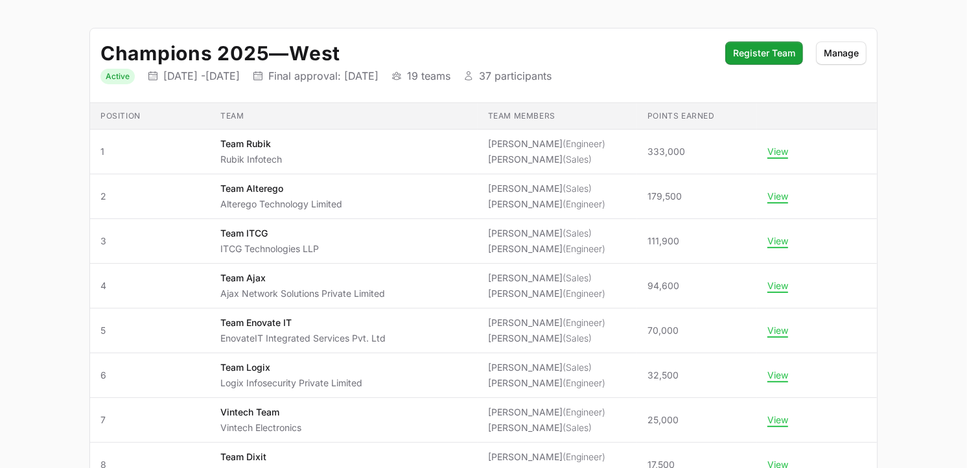
scroll to position [417, 0]
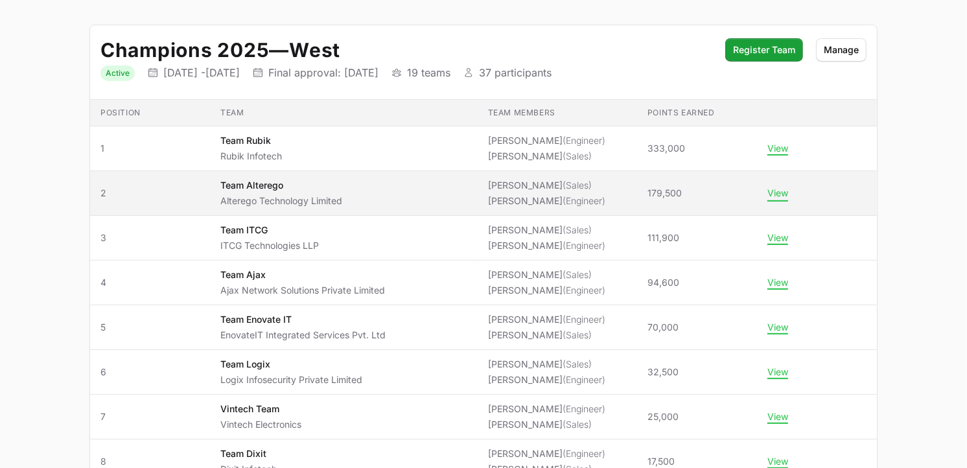
click at [773, 192] on button "View" at bounding box center [777, 193] width 21 height 12
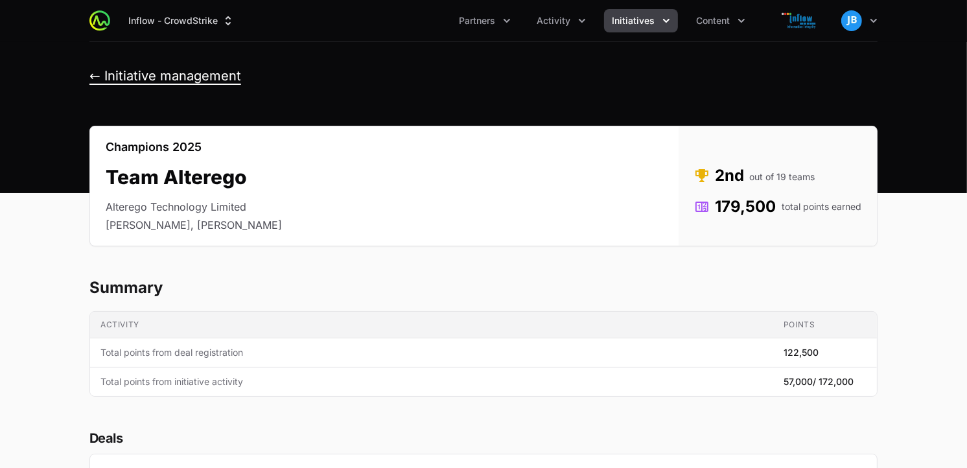
click at [91, 76] on button "← Initiative management" at bounding box center [165, 76] width 152 height 16
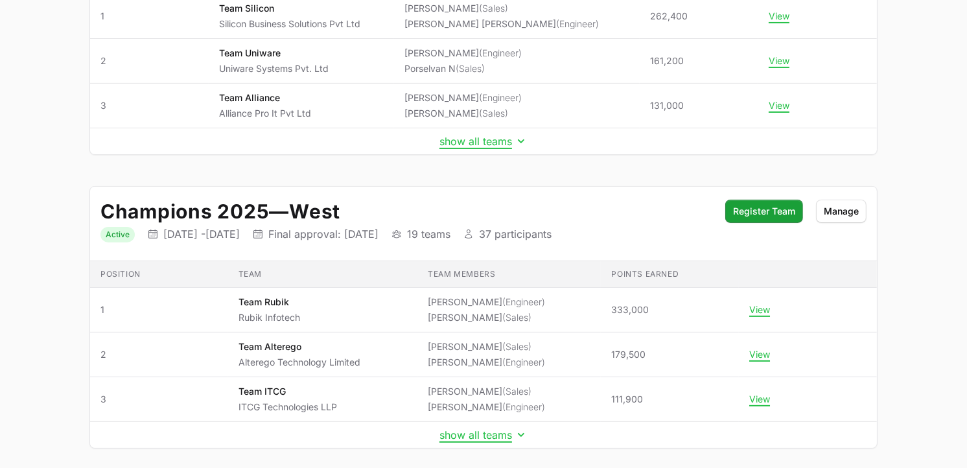
scroll to position [312, 0]
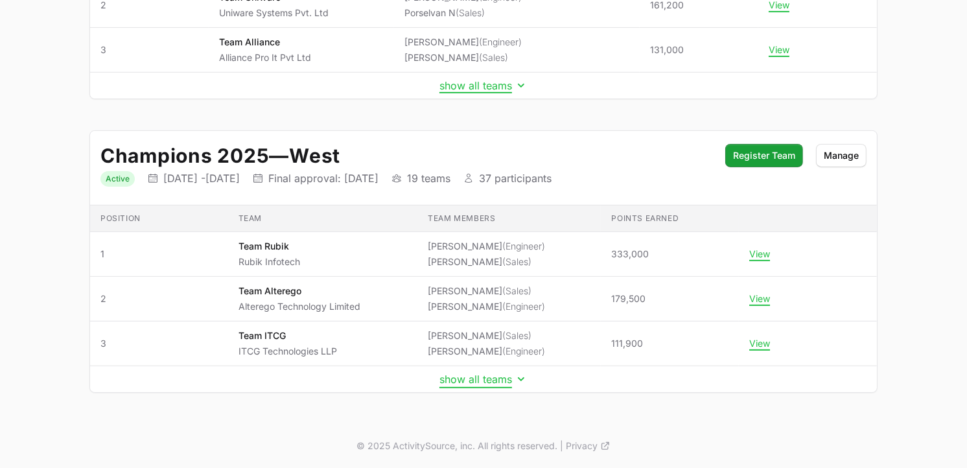
click at [490, 383] on button "show all teams" at bounding box center [483, 379] width 88 height 13
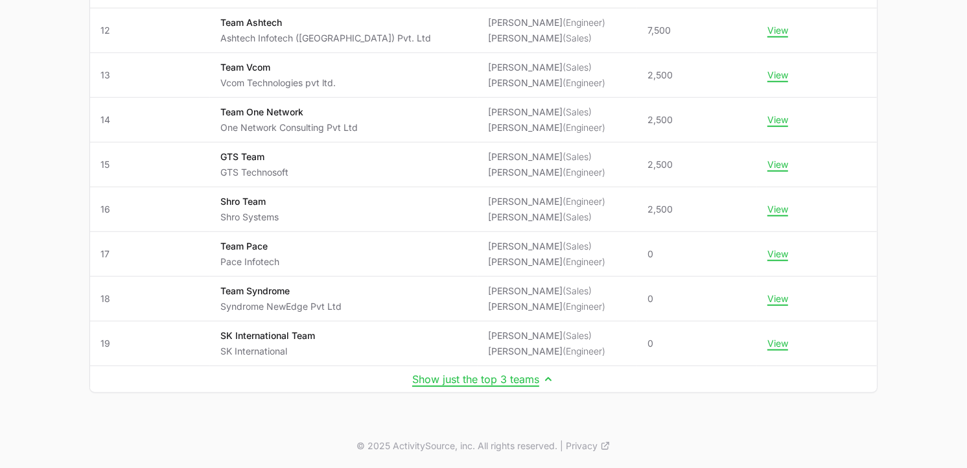
scroll to position [1014, 0]
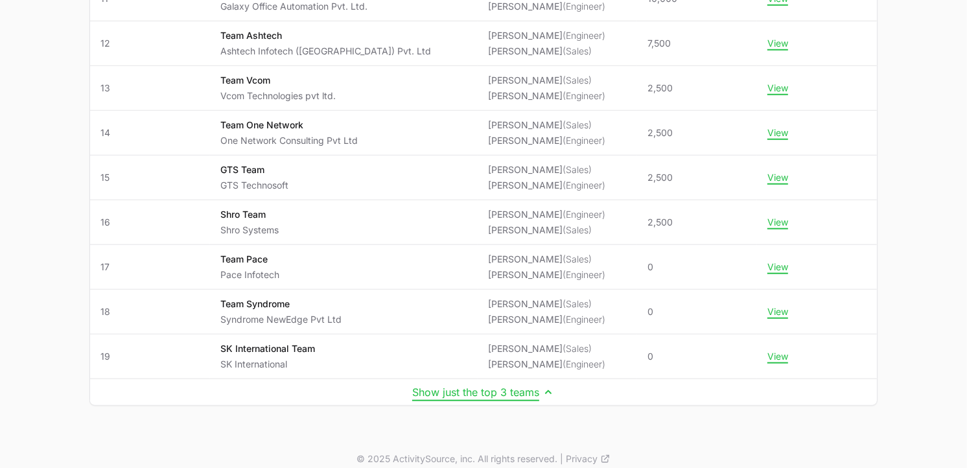
click at [506, 393] on button "Show just the top 3 teams" at bounding box center [483, 392] width 143 height 13
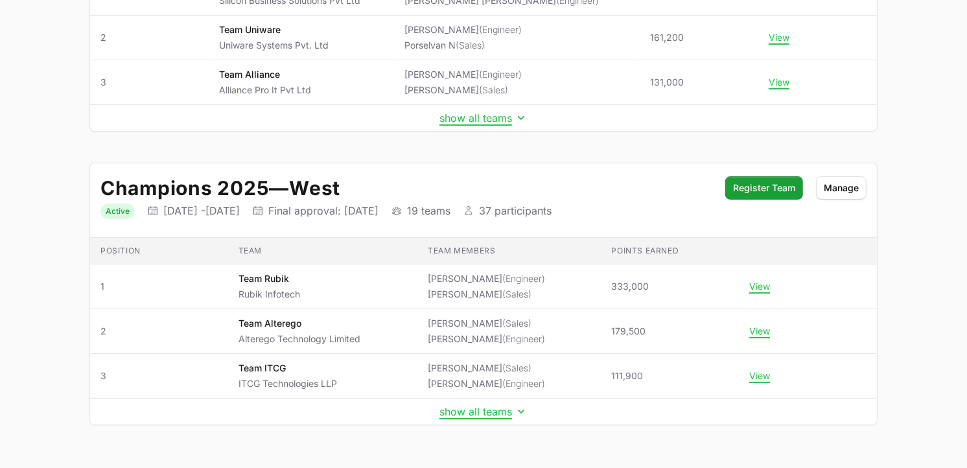
scroll to position [312, 0]
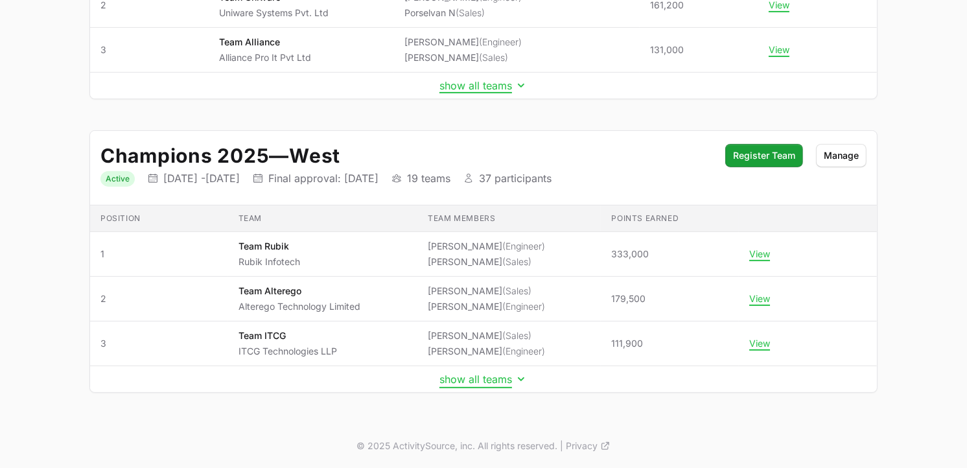
click at [507, 376] on button "show all teams" at bounding box center [483, 379] width 88 height 13
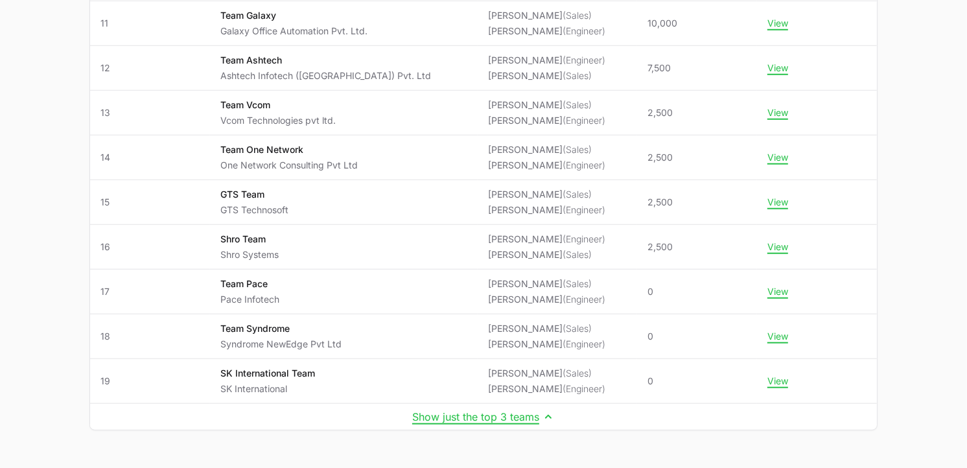
scroll to position [1029, 0]
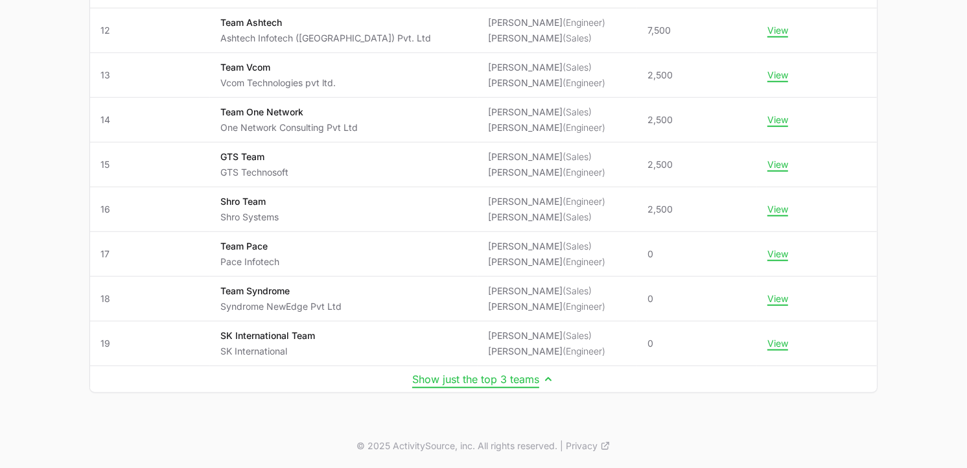
click at [526, 384] on button "Show just the top 3 teams" at bounding box center [483, 379] width 143 height 13
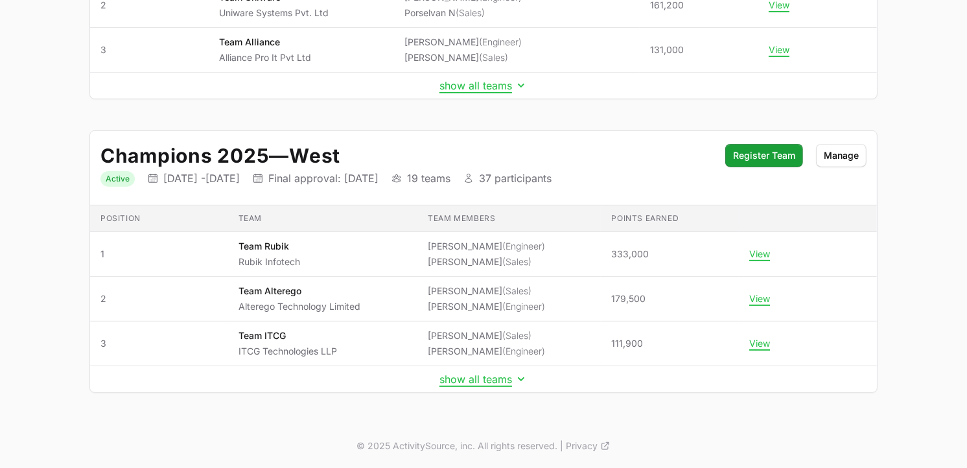
click at [639, 433] on div "© 2025 ActivitySource, inc. All rights reserved. | Privacy" at bounding box center [484, 446] width 830 height 44
click at [500, 391] on td "show all teams" at bounding box center [483, 379] width 787 height 27
click at [500, 384] on button "show all teams" at bounding box center [483, 379] width 88 height 13
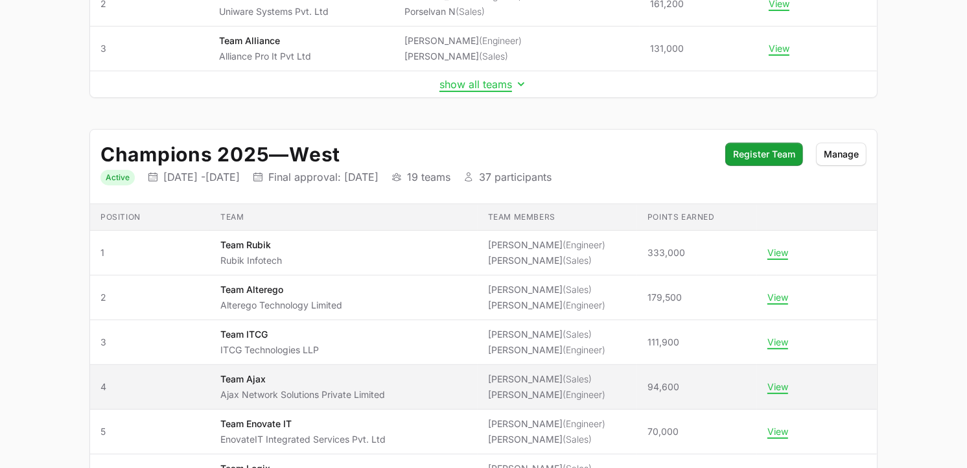
drag, startPoint x: 631, startPoint y: 390, endPoint x: 675, endPoint y: 381, distance: 45.0
click at [675, 381] on td "Points earned 94,600" at bounding box center [697, 387] width 120 height 45
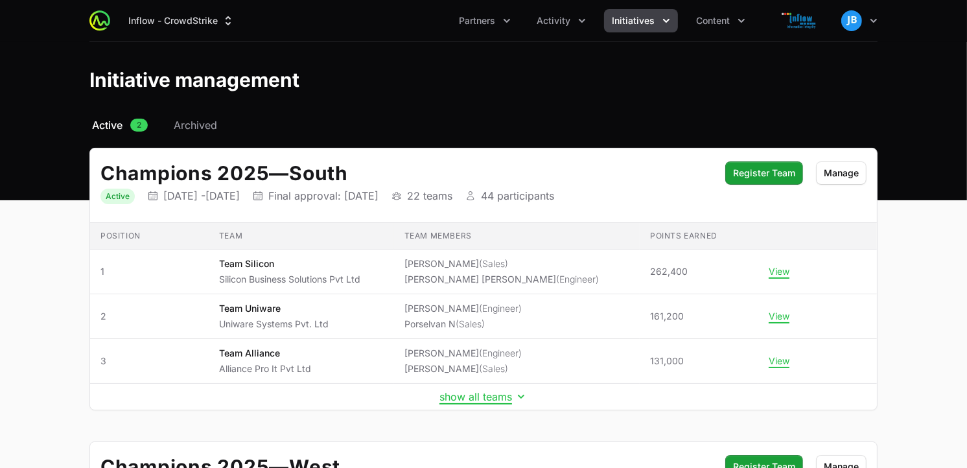
scroll to position [312, 0]
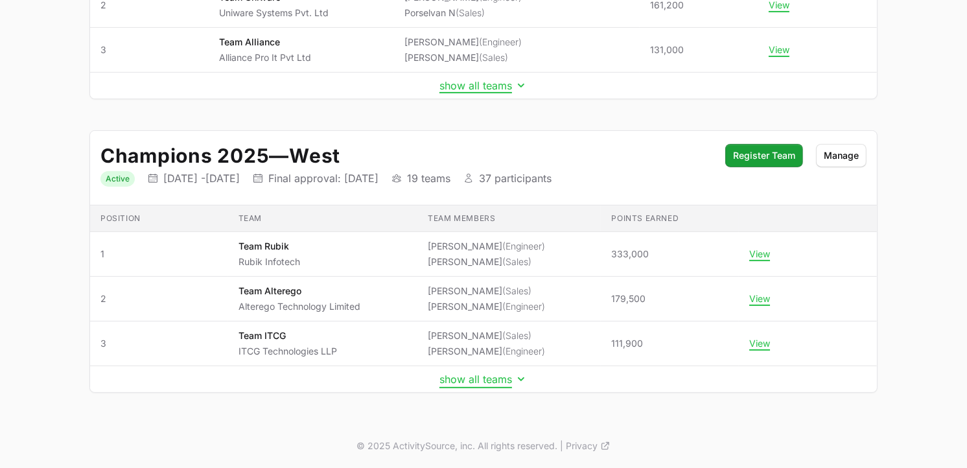
click at [484, 380] on button "show all teams" at bounding box center [483, 379] width 88 height 13
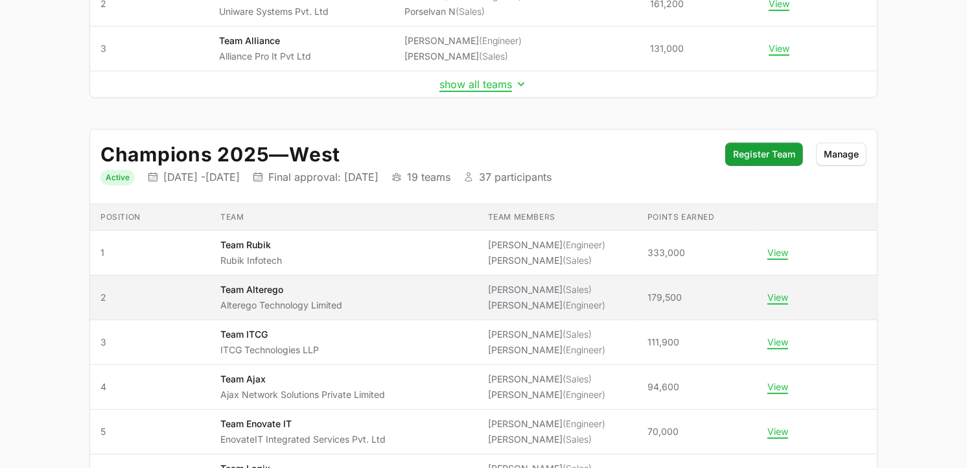
drag, startPoint x: 673, startPoint y: 299, endPoint x: 636, endPoint y: 298, distance: 36.3
click at [647, 298] on span "179,500" at bounding box center [696, 297] width 99 height 13
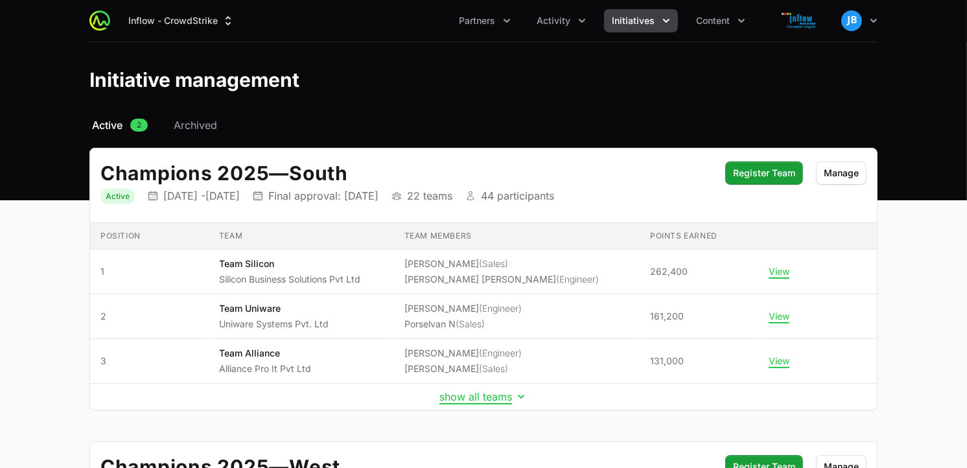
scroll to position [312, 0]
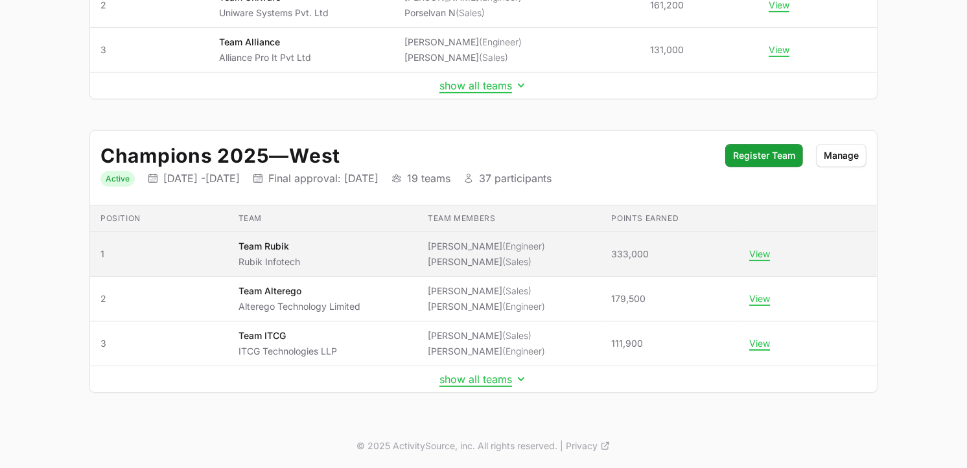
drag, startPoint x: 643, startPoint y: 251, endPoint x: 604, endPoint y: 253, distance: 38.9
click at [604, 253] on td "Points earned 333,000" at bounding box center [670, 254] width 138 height 45
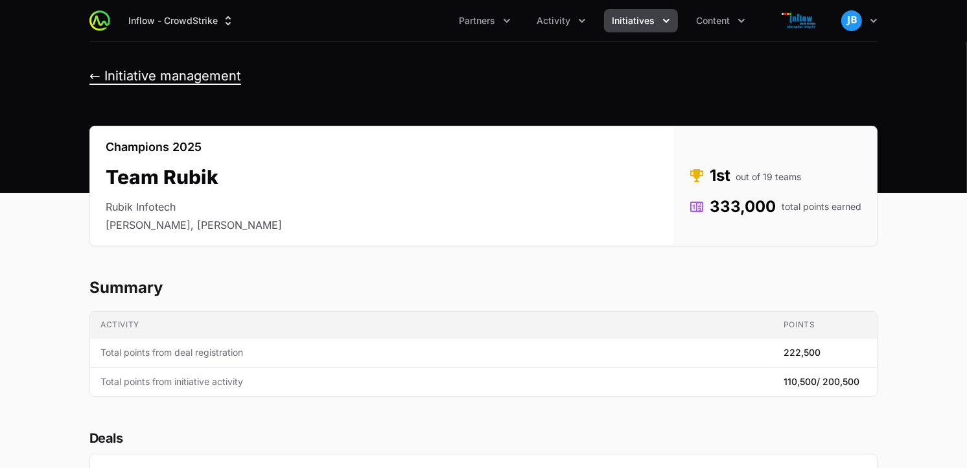
click at [91, 74] on button "← Initiative management" at bounding box center [165, 76] width 152 height 16
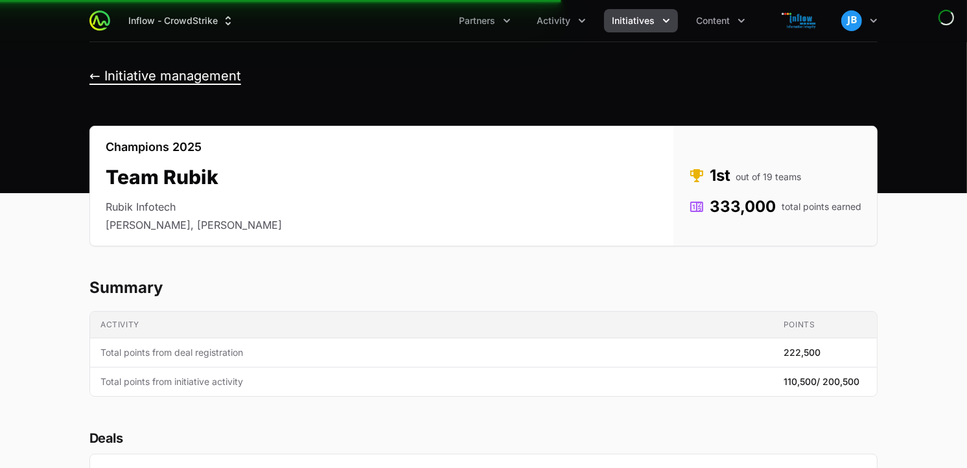
click at [95, 74] on button "← Initiative management" at bounding box center [165, 76] width 152 height 16
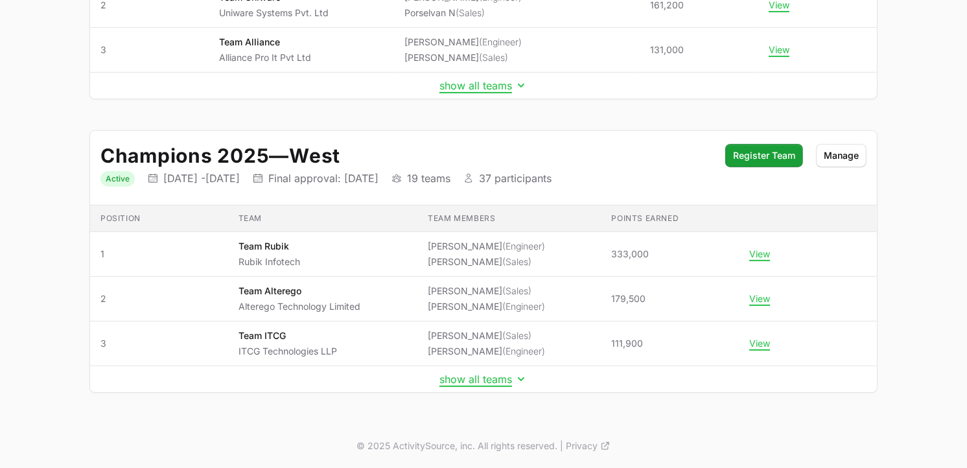
scroll to position [312, 0]
click at [502, 382] on button "show all teams" at bounding box center [483, 379] width 88 height 13
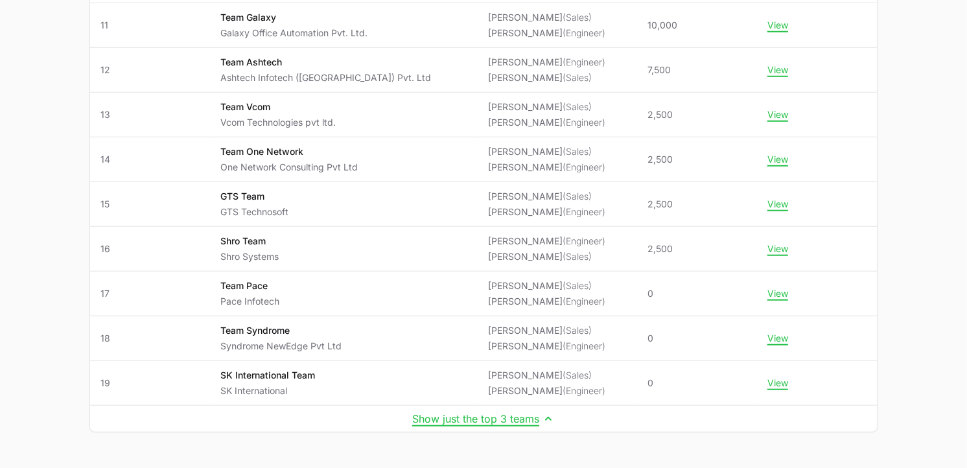
scroll to position [1029, 0]
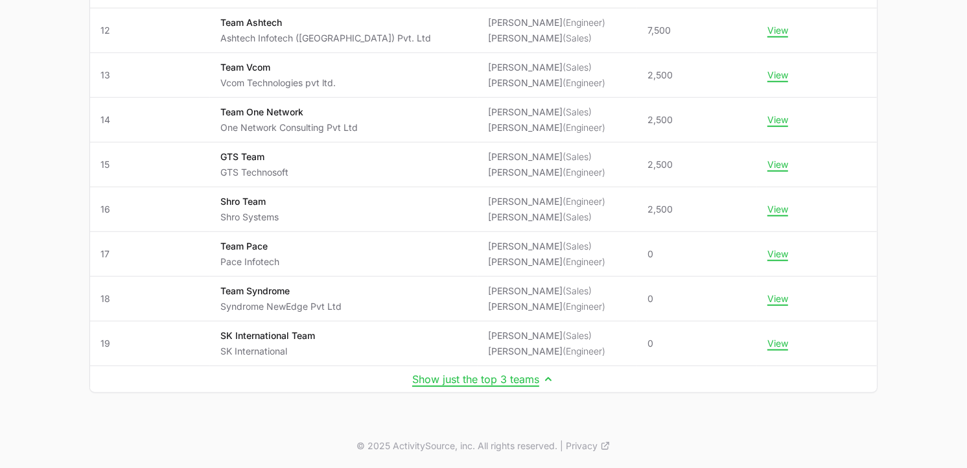
click at [526, 387] on td "Show just the top 3 teams" at bounding box center [483, 379] width 787 height 27
click at [526, 381] on button "Show just the top 3 teams" at bounding box center [483, 379] width 143 height 13
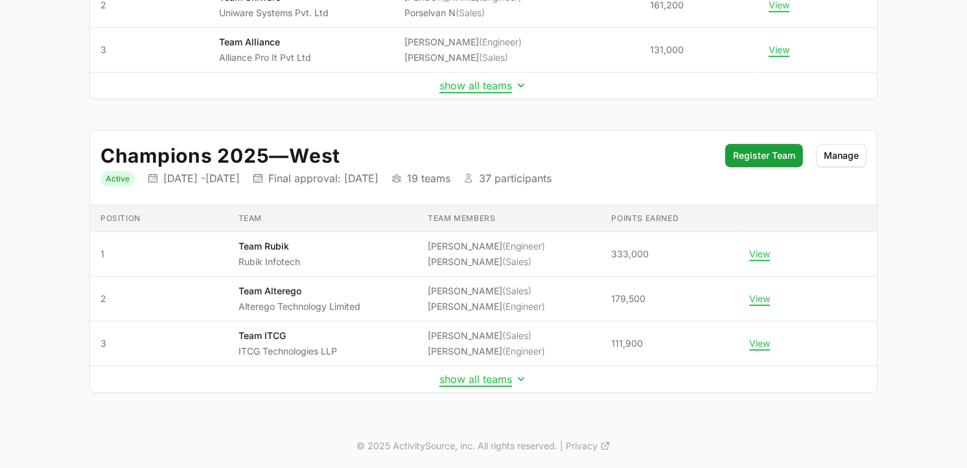
scroll to position [0, 0]
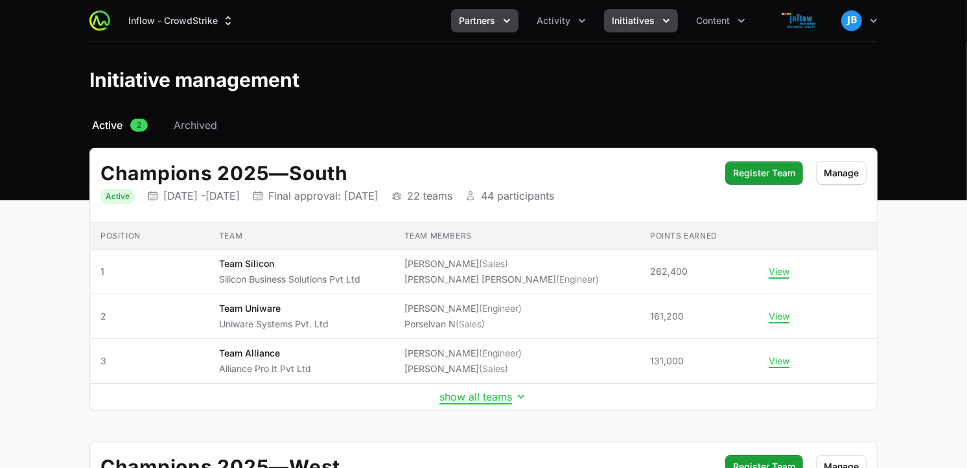
click at [511, 22] on icon "Partners menu" at bounding box center [506, 20] width 13 height 13
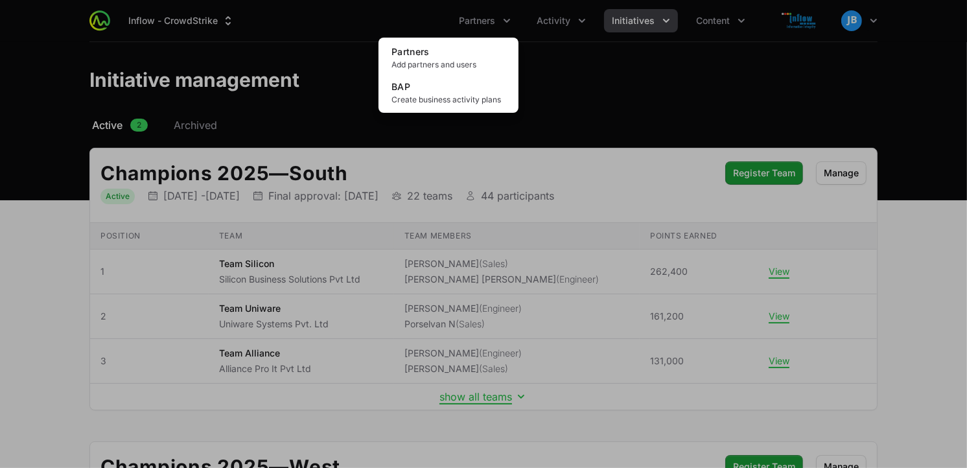
click at [581, 82] on div "Partners menu" at bounding box center [483, 234] width 967 height 468
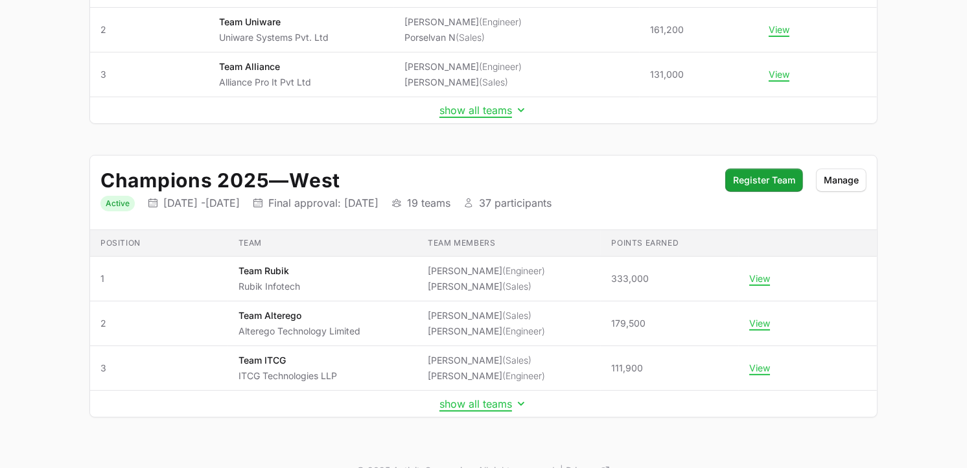
scroll to position [289, 0]
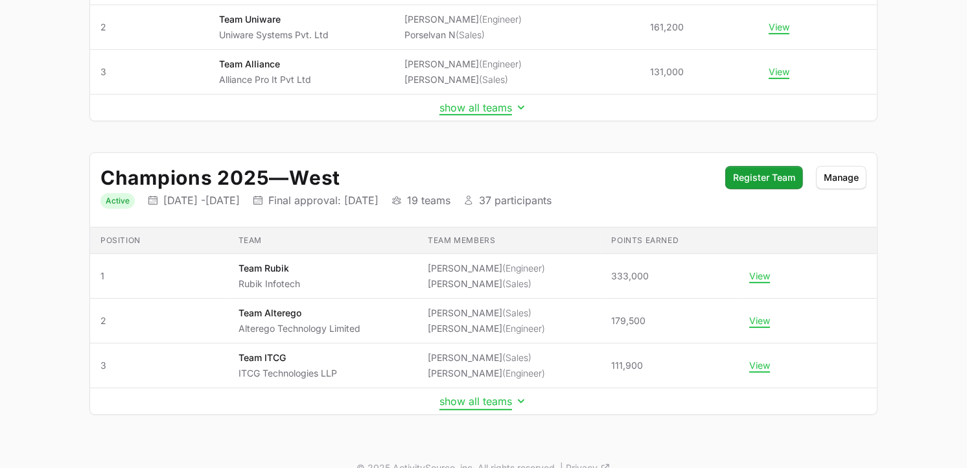
click at [513, 401] on button "show all teams" at bounding box center [483, 401] width 88 height 13
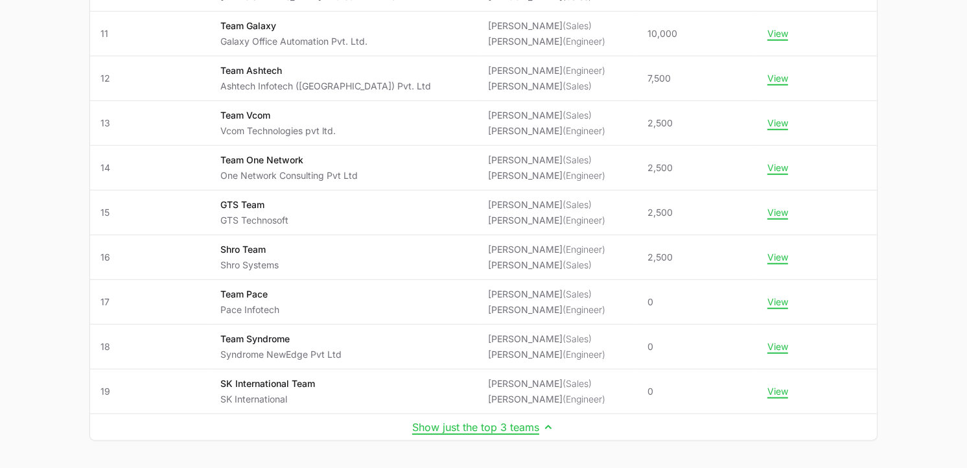
scroll to position [1029, 0]
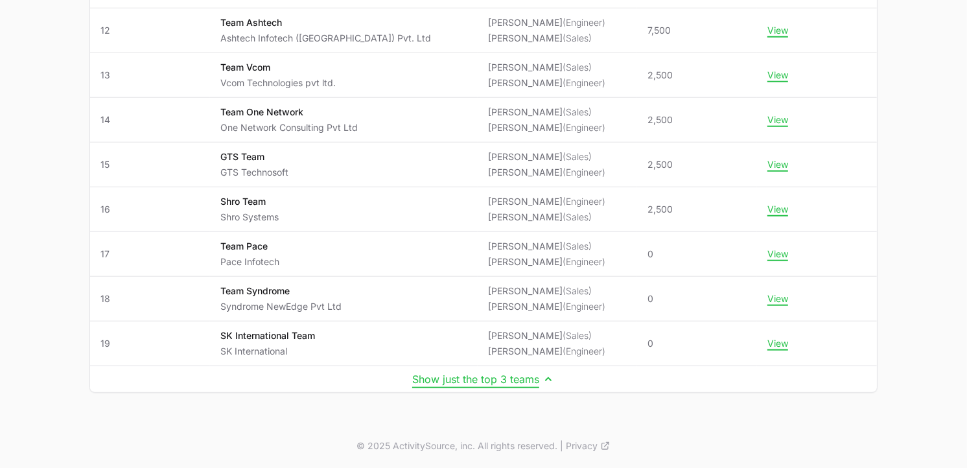
click at [542, 380] on icon "Initiative details" at bounding box center [548, 379] width 13 height 13
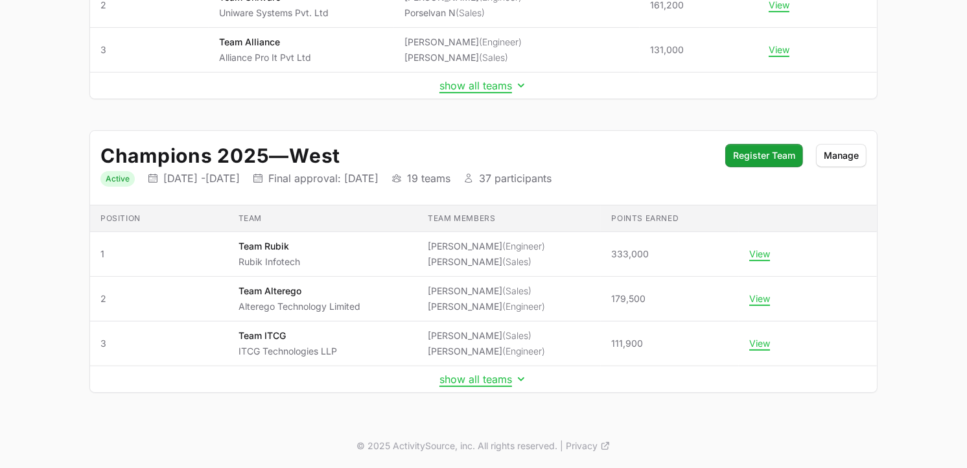
scroll to position [0, 0]
